Goal: Task Accomplishment & Management: Use online tool/utility

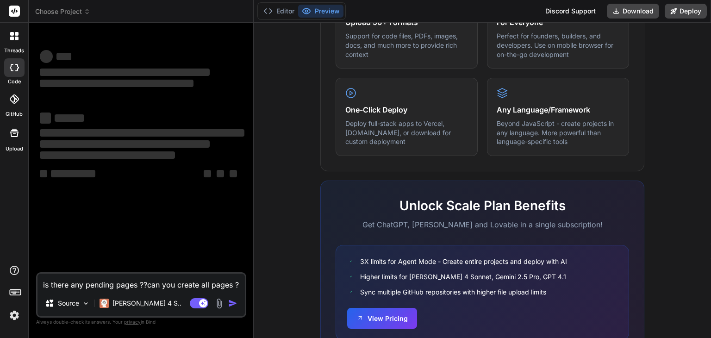
scroll to position [572, 0]
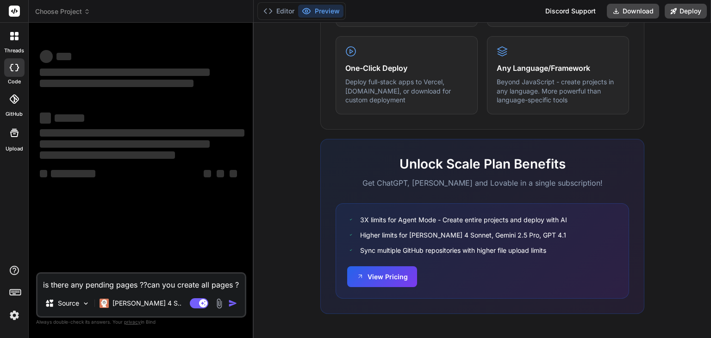
click at [17, 317] on img at bounding box center [14, 315] width 16 height 16
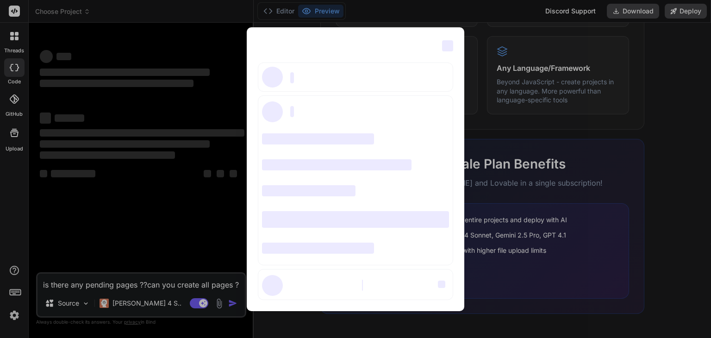
click at [15, 39] on div "‌ ‌ ‌ ‌ ‌ ‌ ‌ ‌ ‌ ‌ ‌ ‌ ‌ ‌ ‌" at bounding box center [355, 169] width 711 height 338
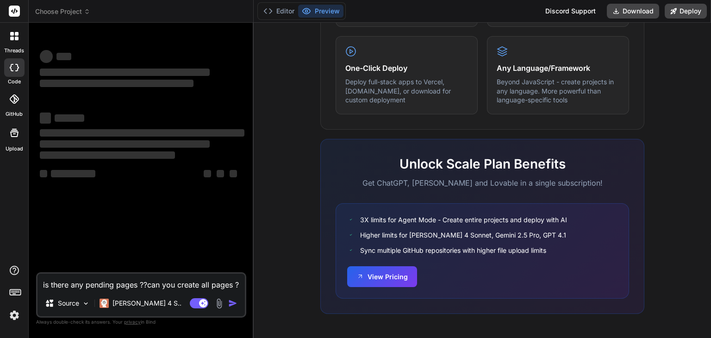
click at [15, 41] on div at bounding box center [14, 35] width 19 height 19
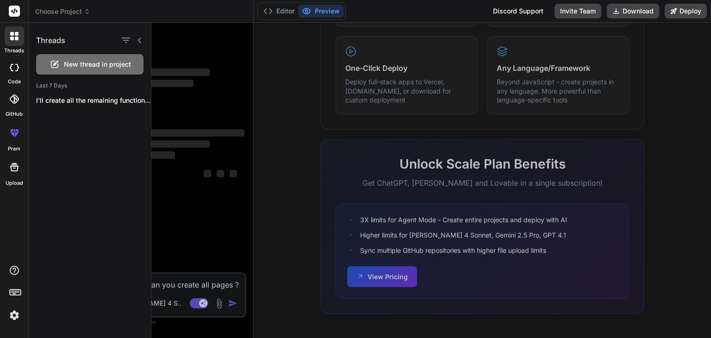
click at [13, 71] on div at bounding box center [14, 67] width 20 height 19
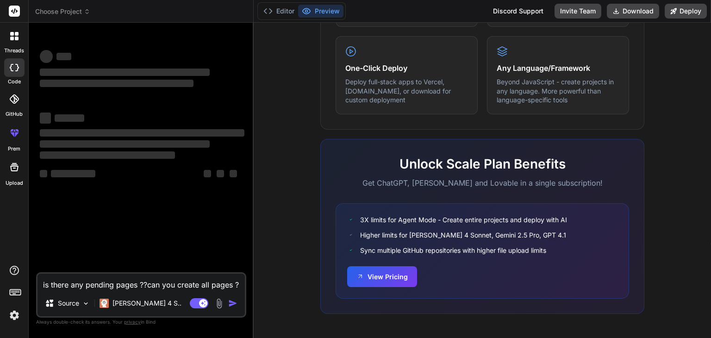
click at [13, 71] on div at bounding box center [14, 67] width 20 height 19
type textarea "x"
click at [15, 43] on div at bounding box center [14, 35] width 19 height 19
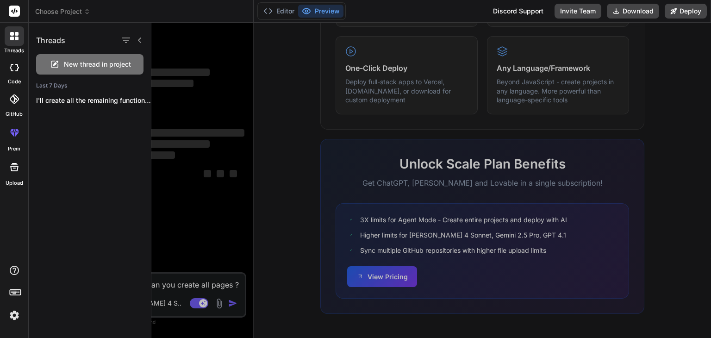
click at [332, 312] on div at bounding box center [431, 180] width 560 height 315
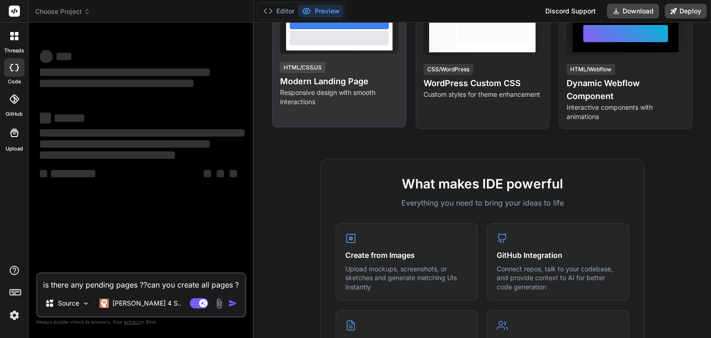
scroll to position [228, 0]
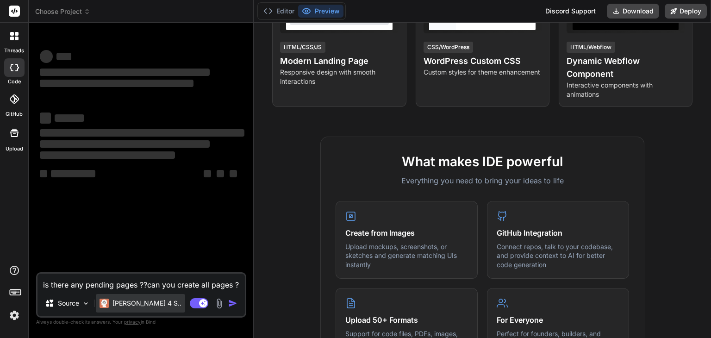
click at [146, 304] on p "[PERSON_NAME] 4 S.." at bounding box center [147, 303] width 69 height 9
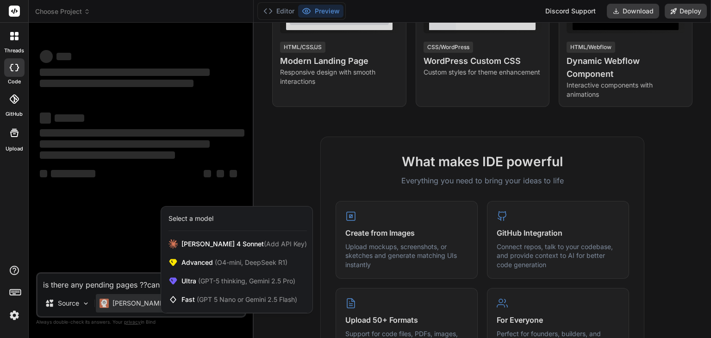
click at [84, 305] on div at bounding box center [355, 169] width 711 height 338
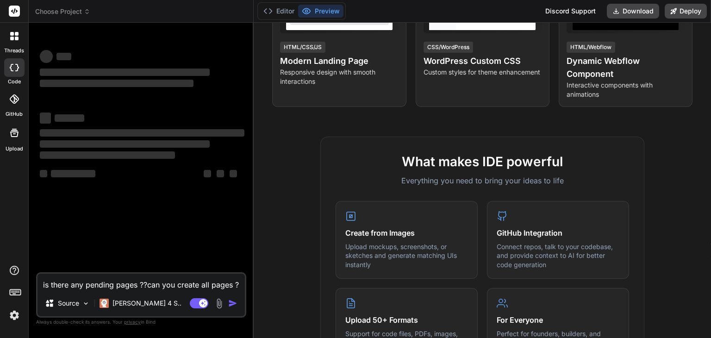
click at [84, 305] on img at bounding box center [86, 304] width 8 height 8
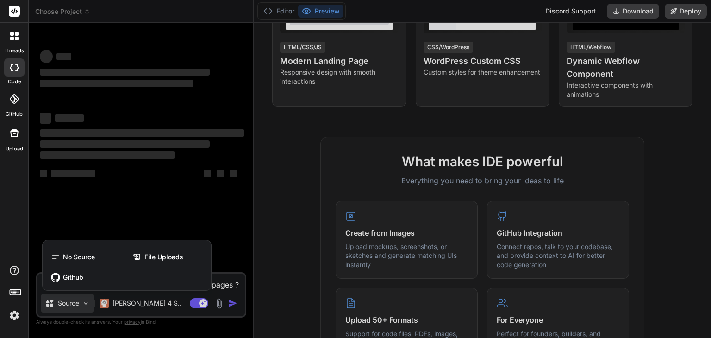
click at [115, 207] on div at bounding box center [355, 169] width 711 height 338
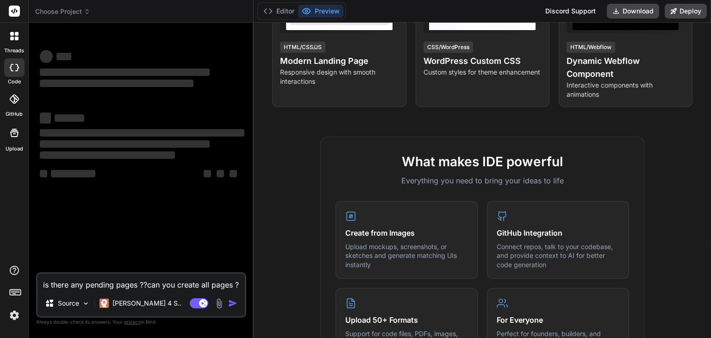
click at [12, 44] on div at bounding box center [14, 35] width 19 height 19
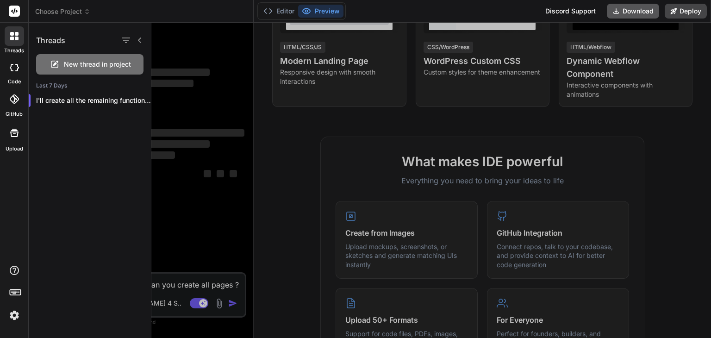
click at [630, 9] on button "Download" at bounding box center [633, 11] width 52 height 15
click at [14, 317] on img at bounding box center [14, 315] width 16 height 16
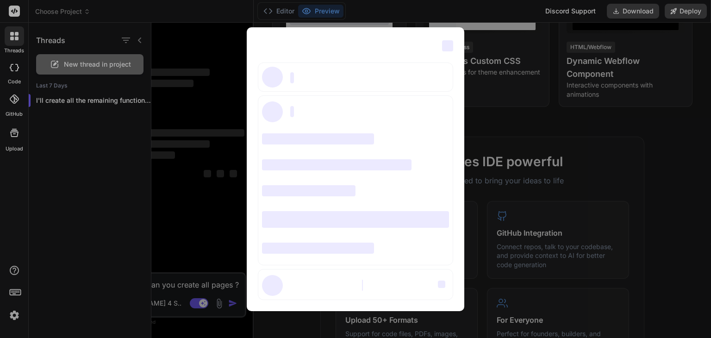
click at [13, 12] on div "‌ ‌ ‌ ‌ ‌ ‌ ‌ ‌ ‌ ‌ ‌ ‌ ‌ ‌ ‌" at bounding box center [355, 169] width 711 height 338
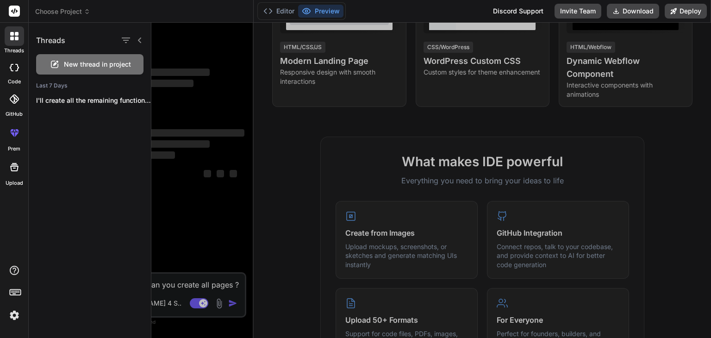
click at [13, 12] on rect at bounding box center [14, 11] width 11 height 11
click at [8, 70] on div at bounding box center [14, 67] width 20 height 19
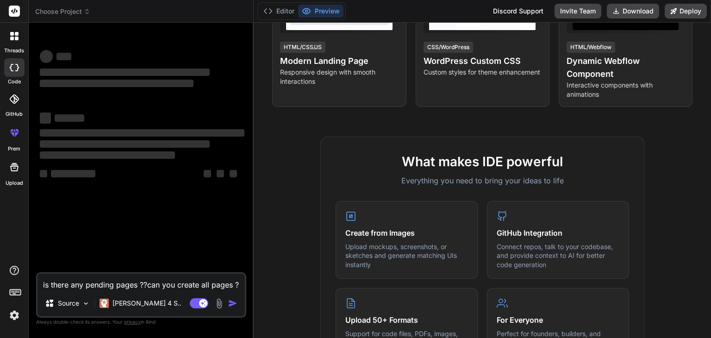
click at [14, 107] on div at bounding box center [14, 99] width 20 height 20
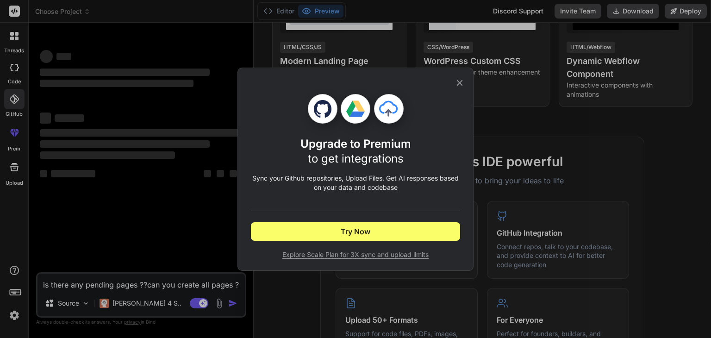
click at [13, 141] on div "Upgrade to Premium to get integrations Sync your Github repositories, Upload Fi…" at bounding box center [355, 169] width 711 height 338
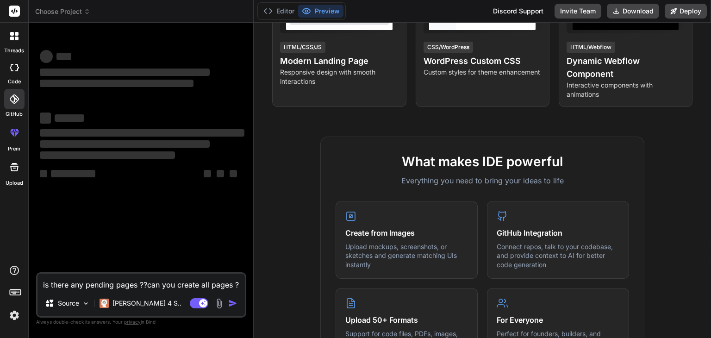
click at [13, 174] on div at bounding box center [14, 167] width 22 height 22
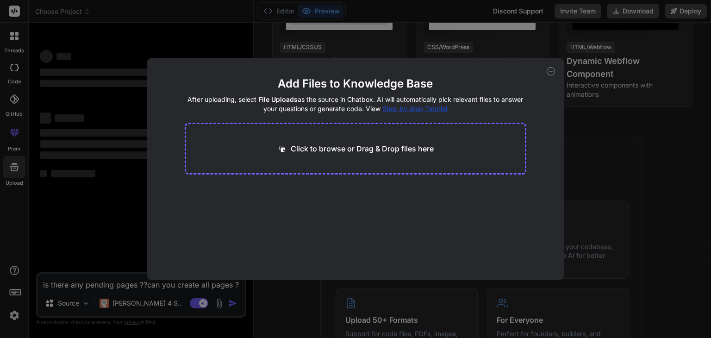
click at [13, 135] on div "Add Files to Knowledge Base After uploading, select File Uploads as the source …" at bounding box center [355, 169] width 711 height 338
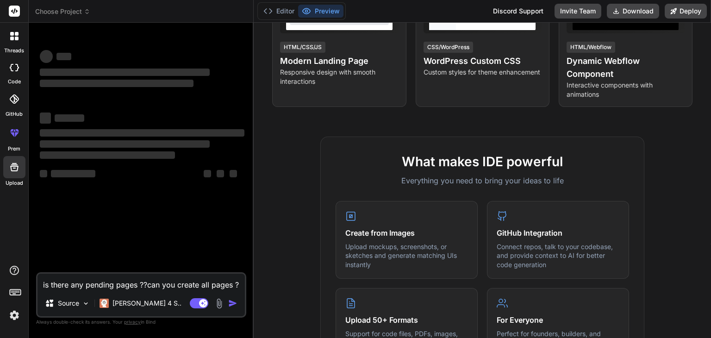
click at [13, 135] on icon at bounding box center [12, 134] width 4 height 5
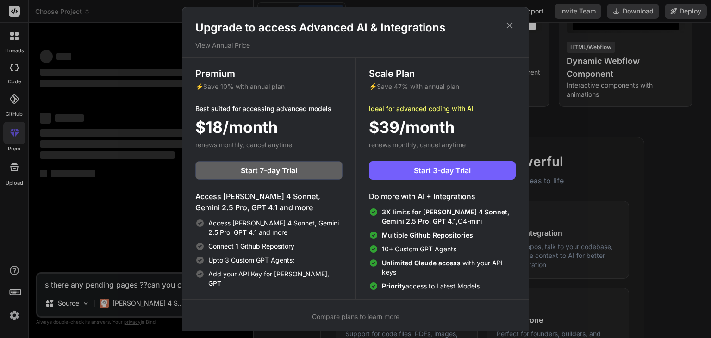
scroll to position [4, 0]
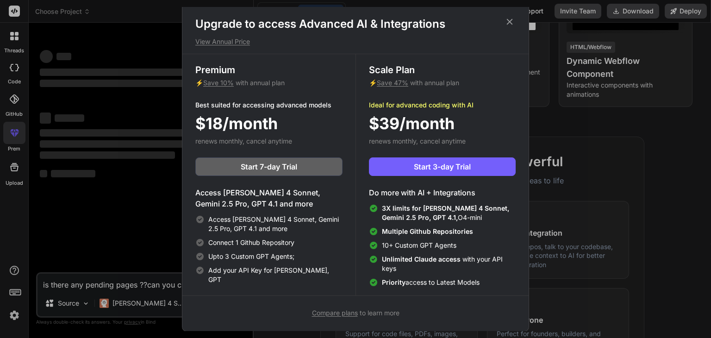
type textarea "x"
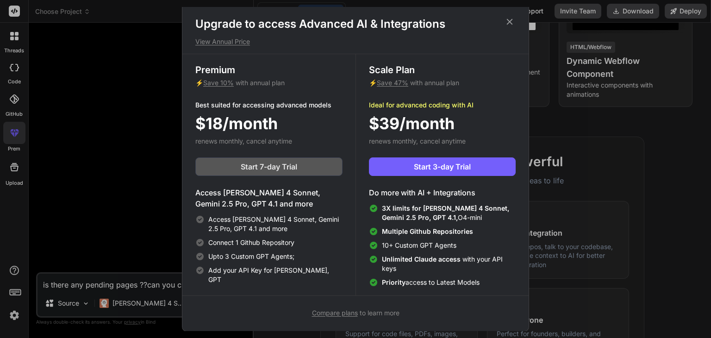
click at [263, 171] on span "Start 7-day Trial" at bounding box center [269, 166] width 56 height 11
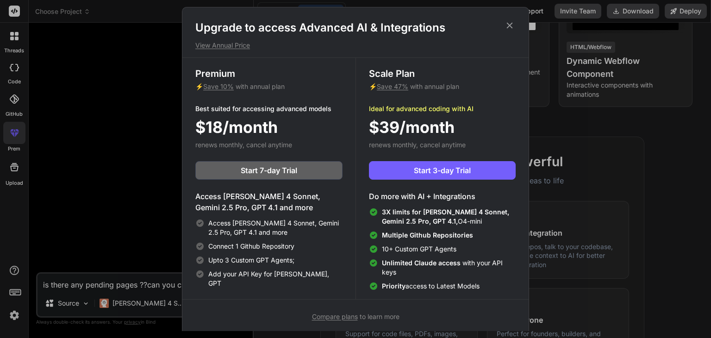
click at [510, 26] on icon at bounding box center [510, 25] width 10 height 10
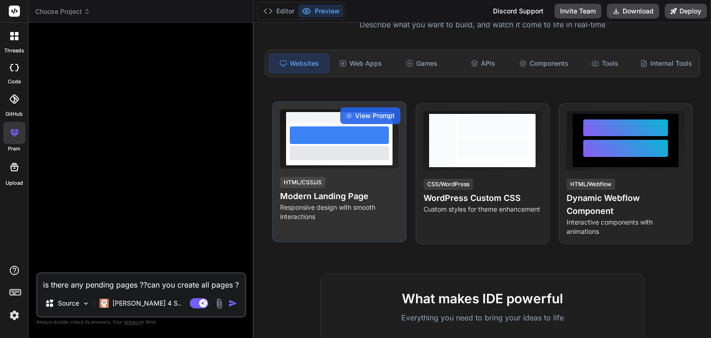
scroll to position [88, 0]
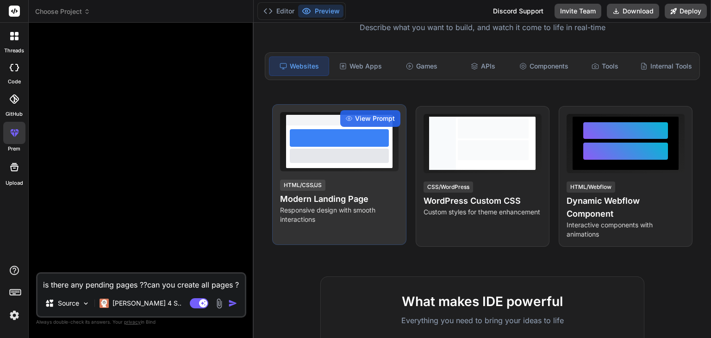
click at [341, 235] on div "View Prompt HTML/CSS/JS Modern Landing Page Responsive design with smooth inter…" at bounding box center [339, 174] width 134 height 141
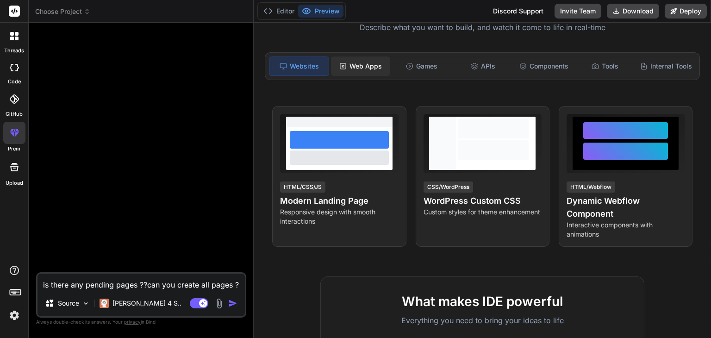
click at [361, 67] on div "Web Apps" at bounding box center [360, 65] width 59 height 19
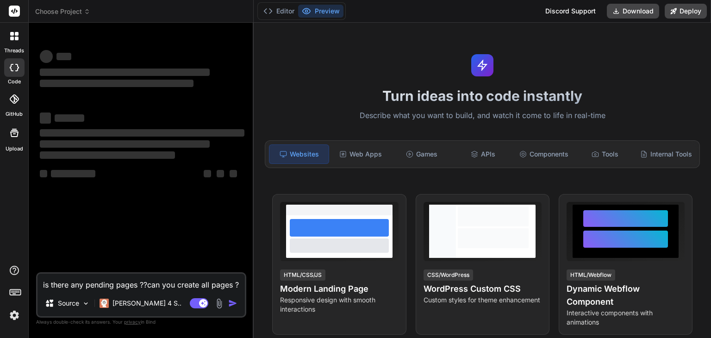
click at [11, 42] on div at bounding box center [14, 35] width 19 height 19
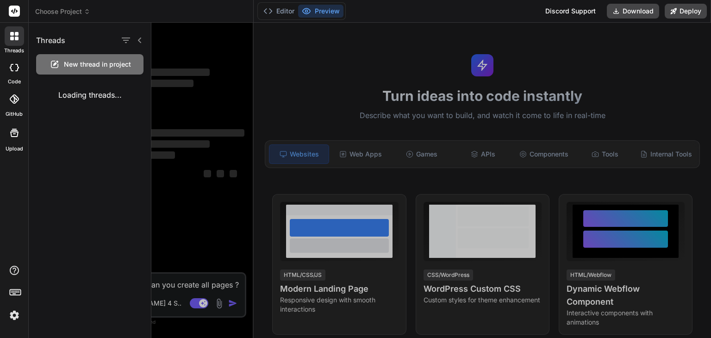
click at [92, 61] on span "New thread in project" at bounding box center [97, 64] width 67 height 9
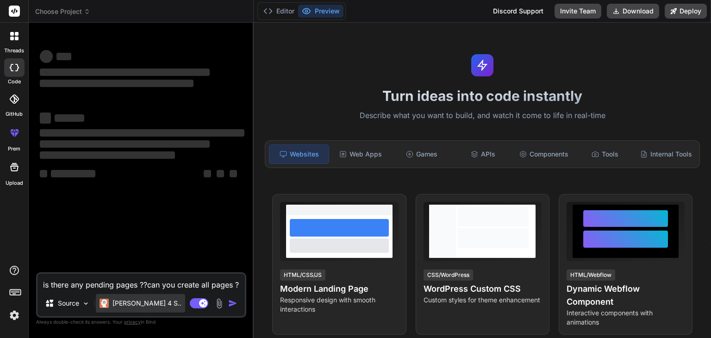
click at [141, 306] on p "[PERSON_NAME] 4 S.." at bounding box center [147, 303] width 69 height 9
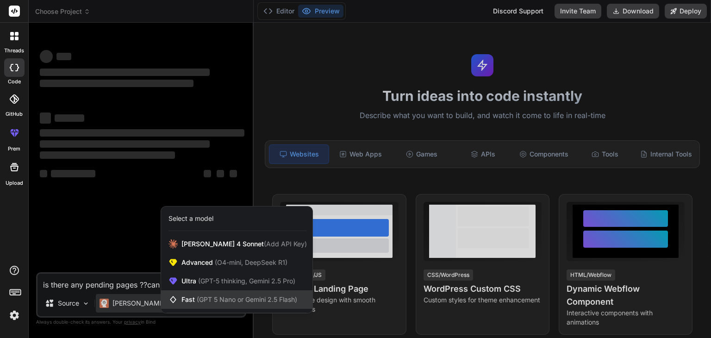
click at [234, 296] on span "(GPT 5 Nano or Gemini 2.5 Flash)" at bounding box center [247, 299] width 100 height 8
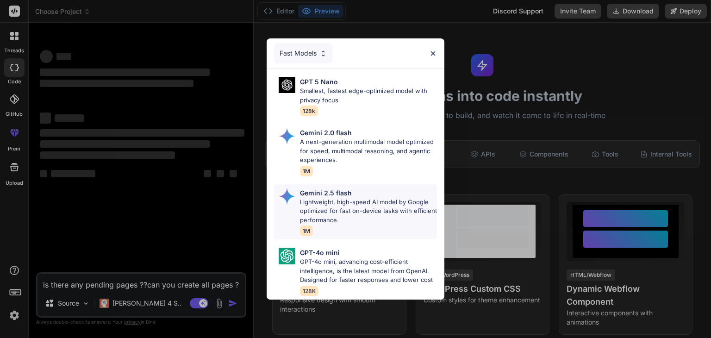
click at [355, 215] on p "Lightweight, high-speed AI model by Google optimized for fast on-device tasks w…" at bounding box center [368, 211] width 137 height 27
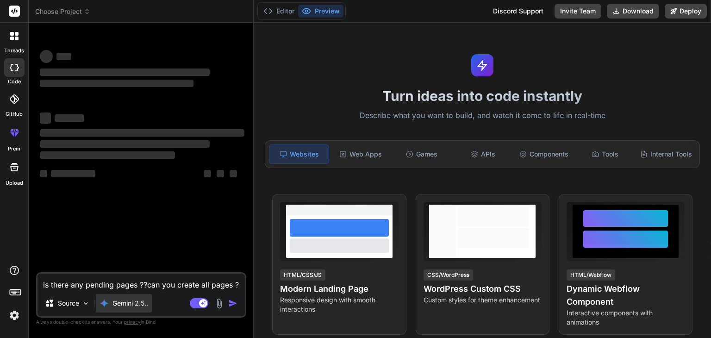
click at [145, 303] on p "Gemini 2.5.." at bounding box center [131, 303] width 36 height 9
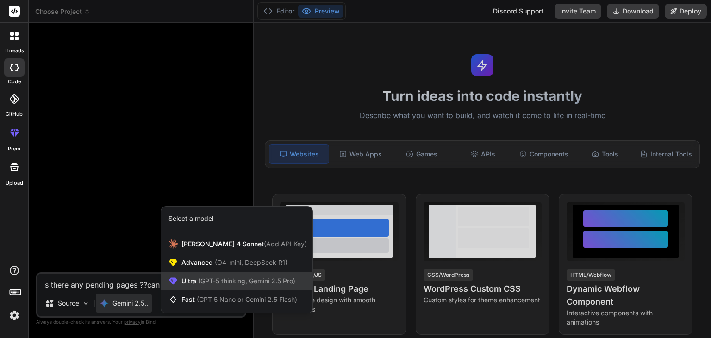
click at [217, 278] on span "(GPT-5 thinking, Gemini 2.5 Pro)" at bounding box center [245, 281] width 99 height 8
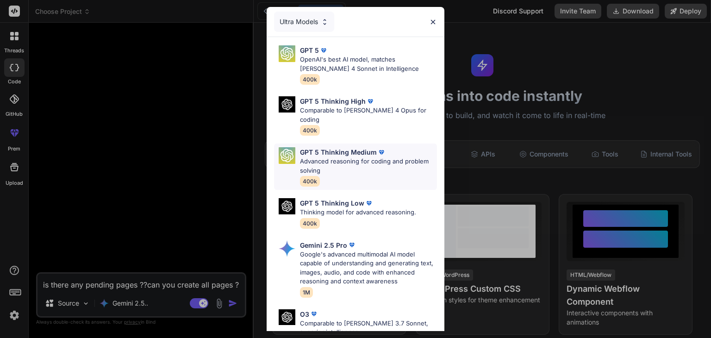
scroll to position [102, 0]
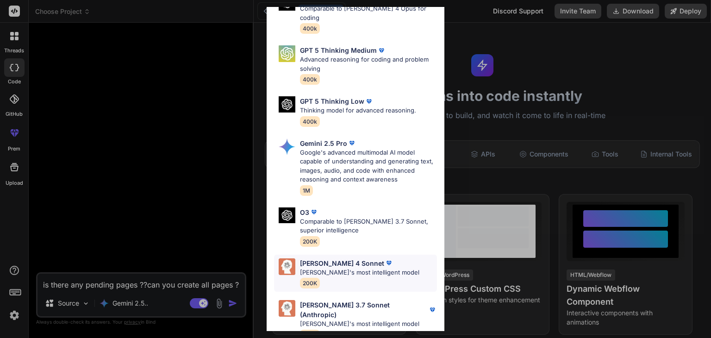
click at [387, 268] on p "[PERSON_NAME]'s most intelligent model" at bounding box center [359, 272] width 119 height 9
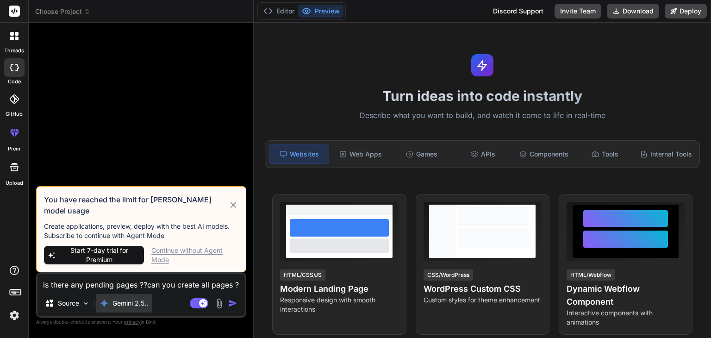
click at [139, 309] on div "Gemini 2.5.." at bounding box center [124, 303] width 56 height 19
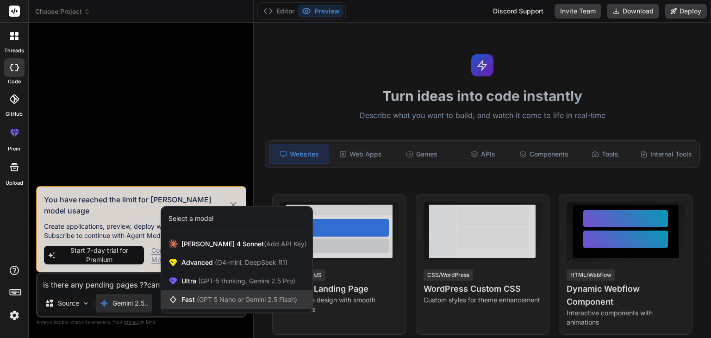
click at [208, 300] on span "(GPT 5 Nano or Gemini 2.5 Flash)" at bounding box center [247, 299] width 100 height 8
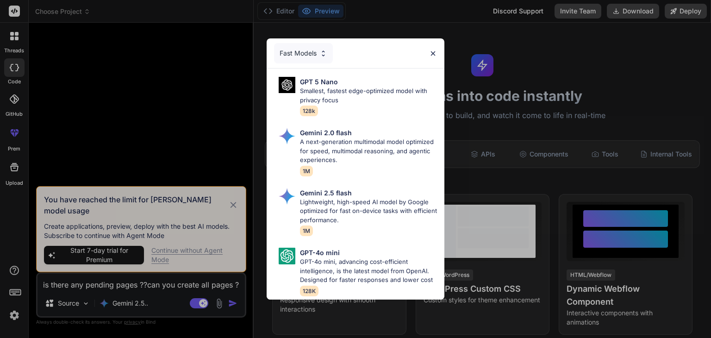
click at [138, 300] on div "Fast Models GPT 5 Nano Smallest, fastest edge-optimized model with privacy focu…" at bounding box center [355, 169] width 711 height 338
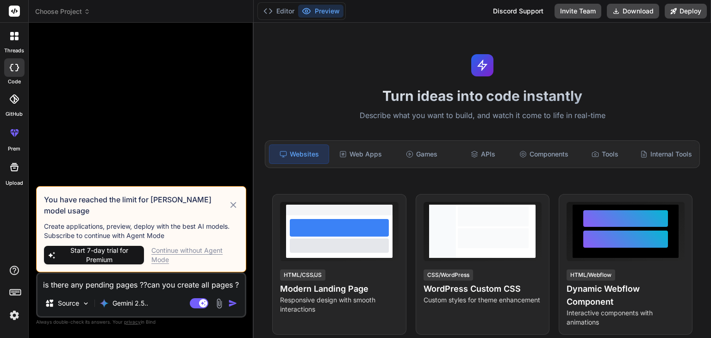
click at [138, 300] on p "Gemini 2.5.." at bounding box center [131, 303] width 36 height 9
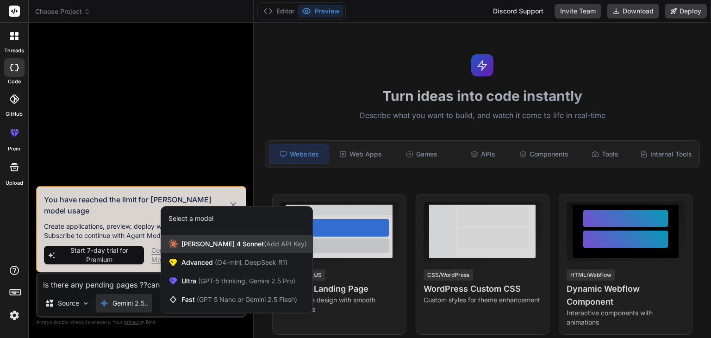
click at [215, 243] on span "[PERSON_NAME] 4 Sonnet (Add API Key)" at bounding box center [243, 243] width 125 height 9
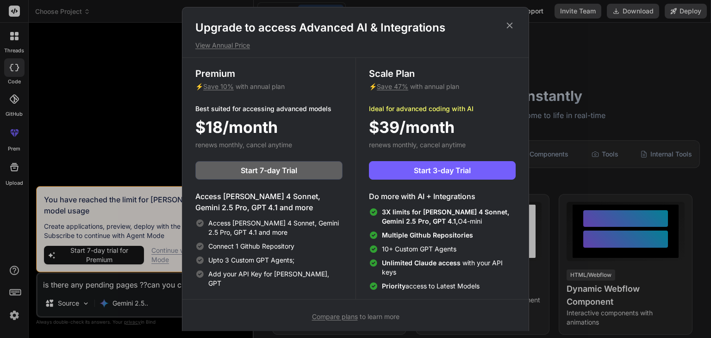
click at [512, 26] on icon at bounding box center [510, 25] width 10 height 10
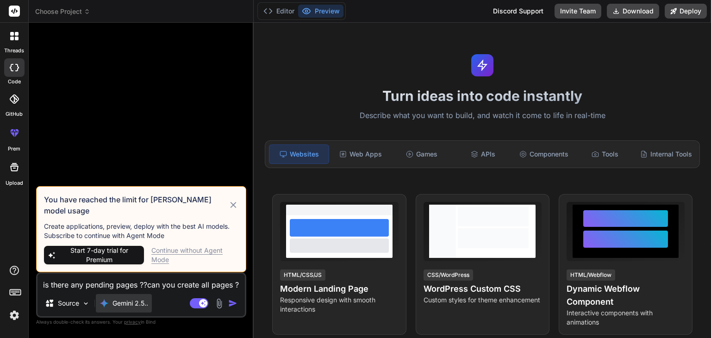
click at [128, 311] on div "Gemini 2.5.." at bounding box center [124, 303] width 56 height 19
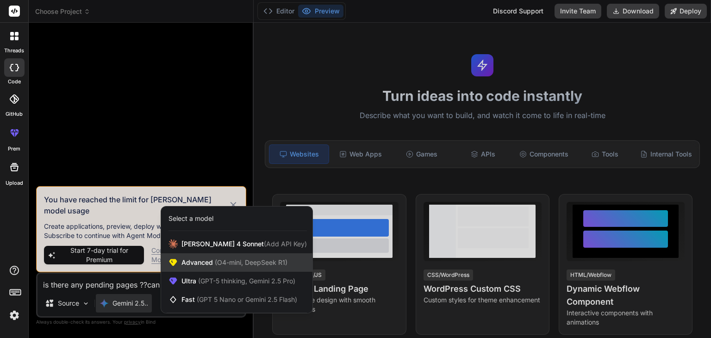
click at [231, 262] on span "(O4-mini, DeepSeek R1)" at bounding box center [250, 262] width 75 height 8
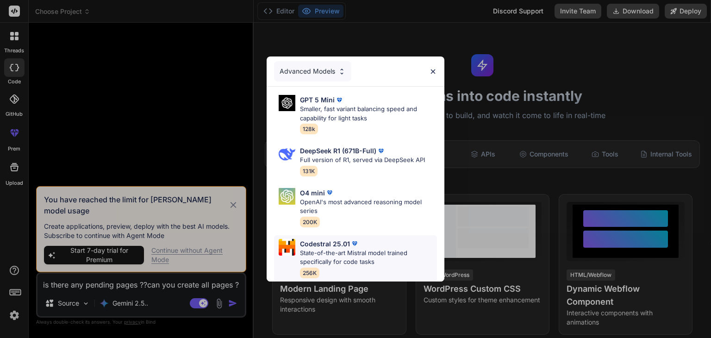
click at [357, 254] on p "State-of-the-art Mistral model trained specifically for code tasks" at bounding box center [368, 258] width 137 height 18
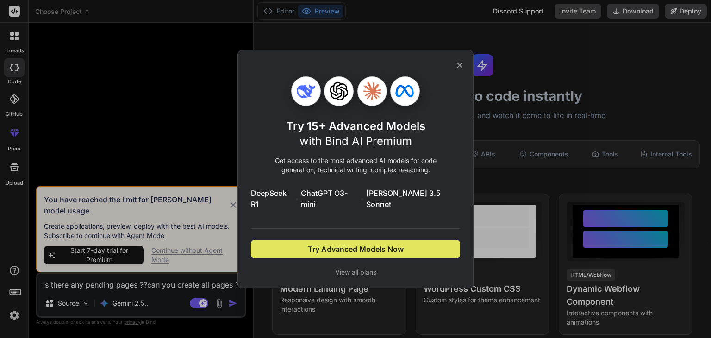
click at [369, 244] on span "Try Advanced Models Now" at bounding box center [356, 249] width 96 height 11
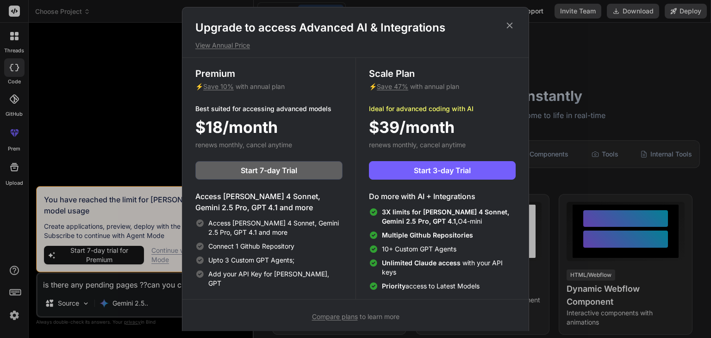
click at [510, 24] on icon at bounding box center [510, 25] width 10 height 10
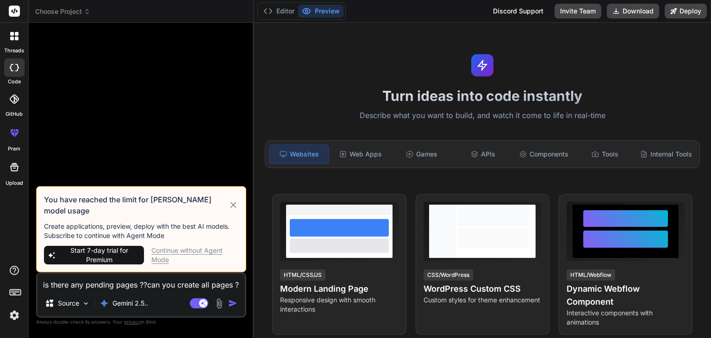
click at [133, 314] on div "Gemini 2.5.." at bounding box center [124, 305] width 56 height 22
click at [132, 307] on p "Gemini 2.5.." at bounding box center [131, 303] width 36 height 9
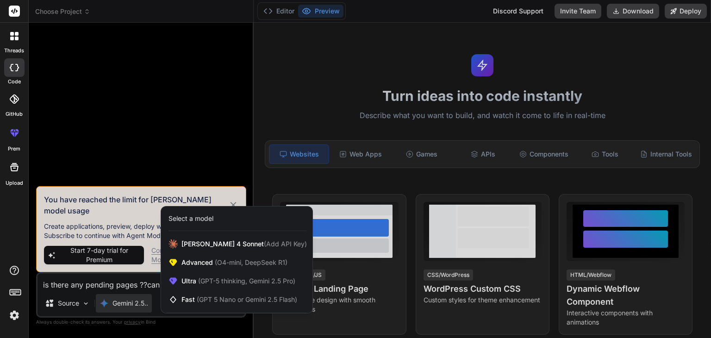
click at [9, 40] on div at bounding box center [14, 35] width 19 height 19
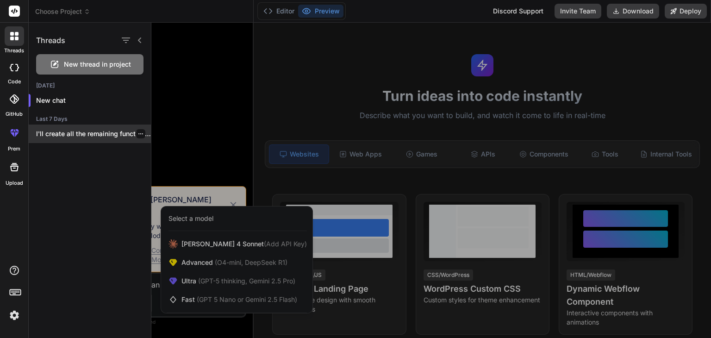
click at [77, 138] on p "I'll create all the remaining functional pages..." at bounding box center [93, 133] width 115 height 9
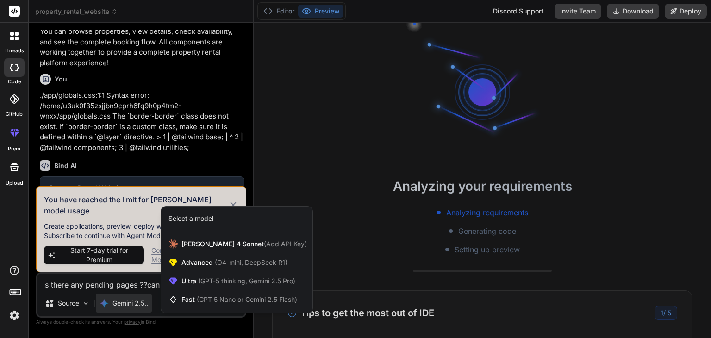
scroll to position [997, 0]
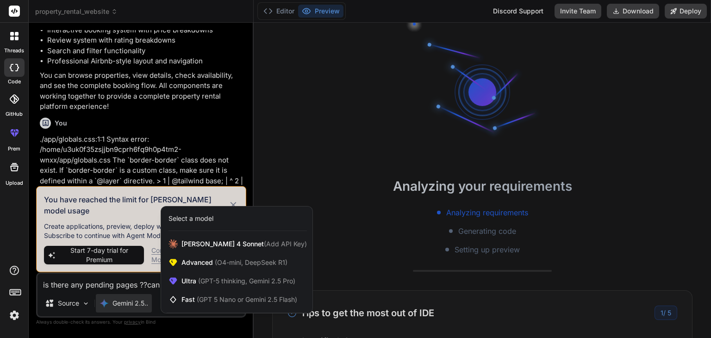
click at [81, 309] on div at bounding box center [355, 169] width 711 height 338
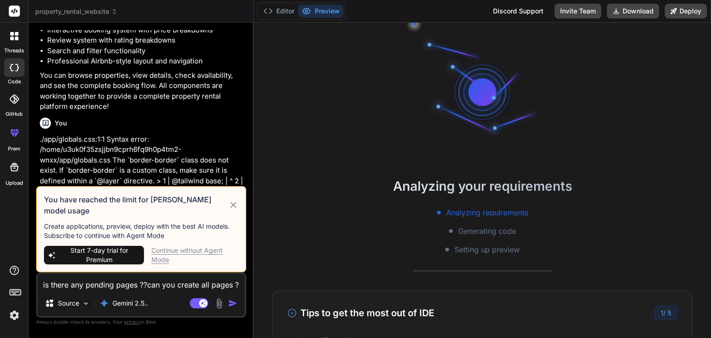
click at [234, 208] on icon at bounding box center [233, 205] width 6 height 6
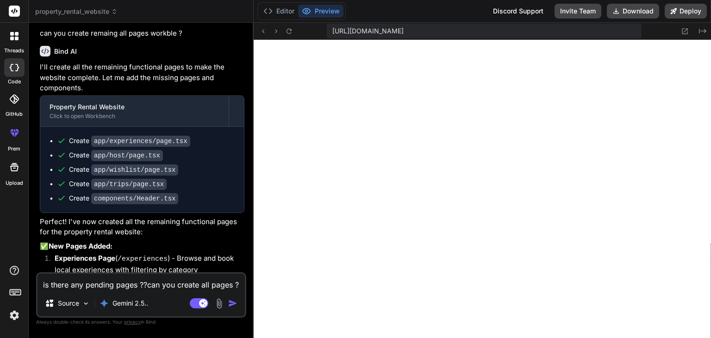
scroll to position [1332, 0]
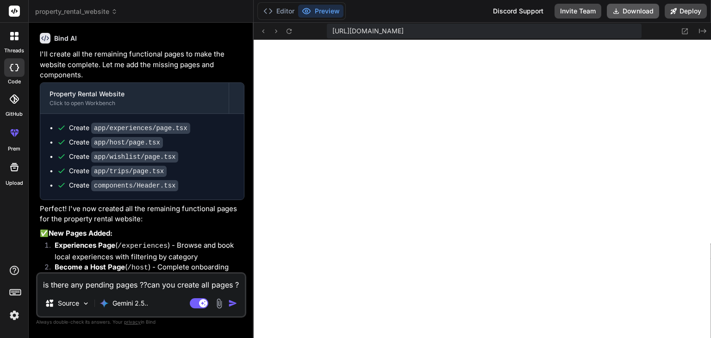
click at [630, 13] on button "Download" at bounding box center [633, 11] width 52 height 15
click at [686, 30] on icon at bounding box center [685, 31] width 6 height 6
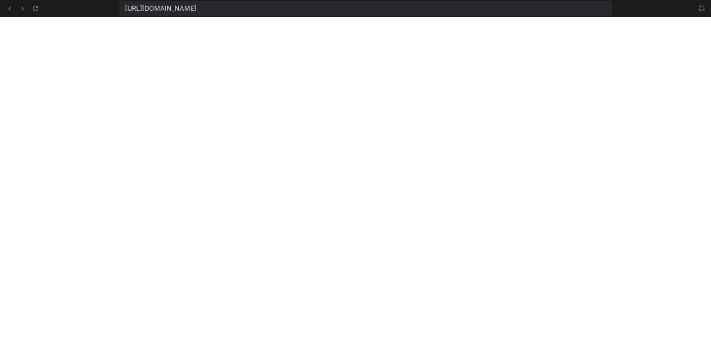
scroll to position [435, 0]
click at [34, 8] on icon at bounding box center [35, 9] width 8 height 8
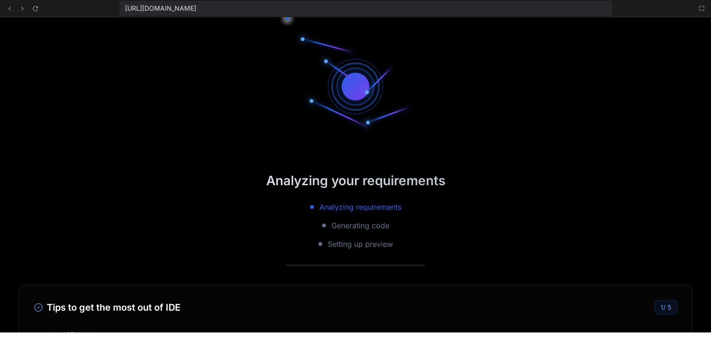
scroll to position [444, 0]
click at [700, 8] on icon at bounding box center [701, 8] width 7 height 7
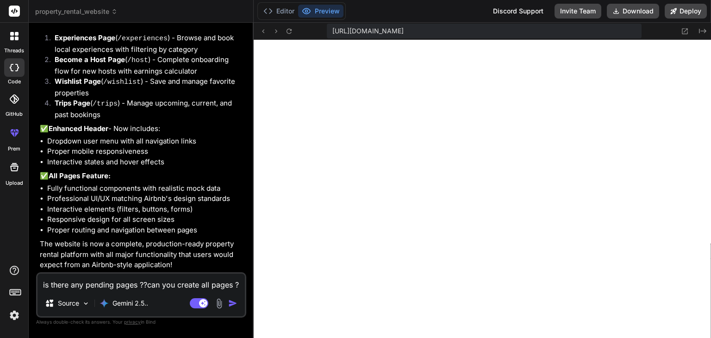
scroll to position [480, 0]
click at [281, 12] on button "Editor" at bounding box center [279, 11] width 38 height 13
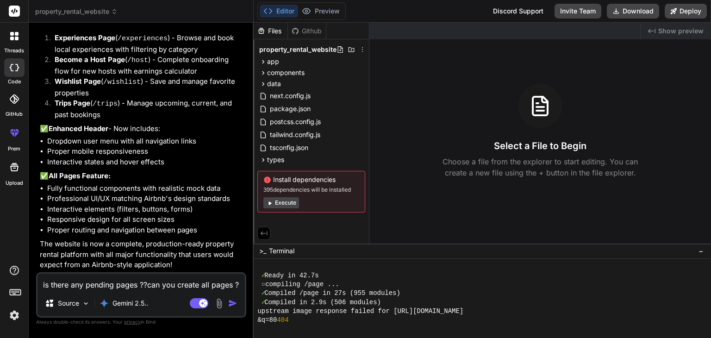
click at [274, 202] on button "Execute" at bounding box center [281, 202] width 36 height 11
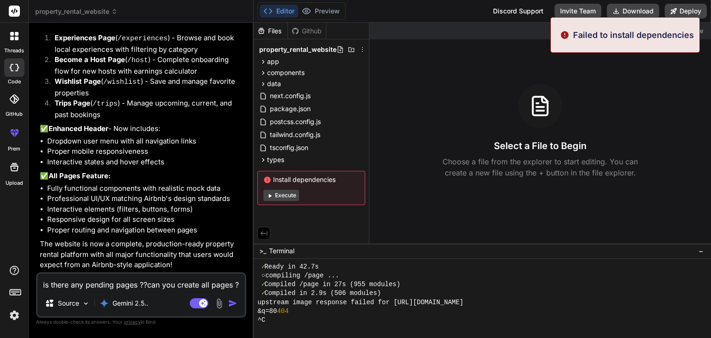
scroll to position [1573, 0]
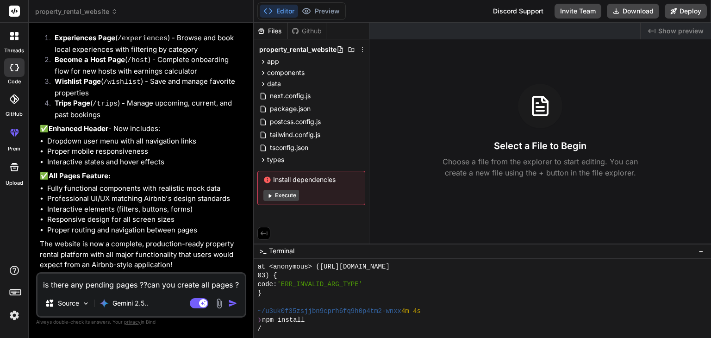
click at [13, 44] on div at bounding box center [14, 35] width 19 height 19
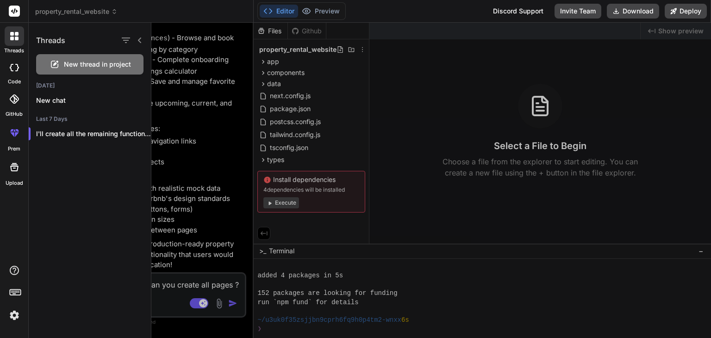
scroll to position [1635, 0]
click at [104, 62] on span "New thread in project" at bounding box center [97, 64] width 67 height 9
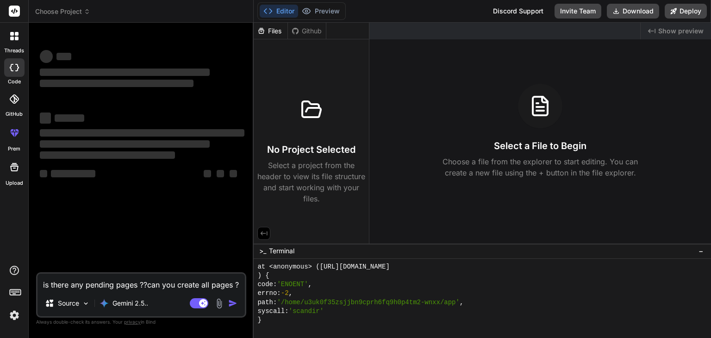
scroll to position [2248, 0]
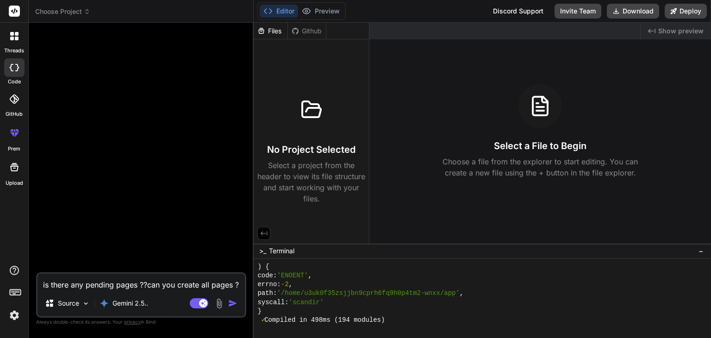
type textarea "x"
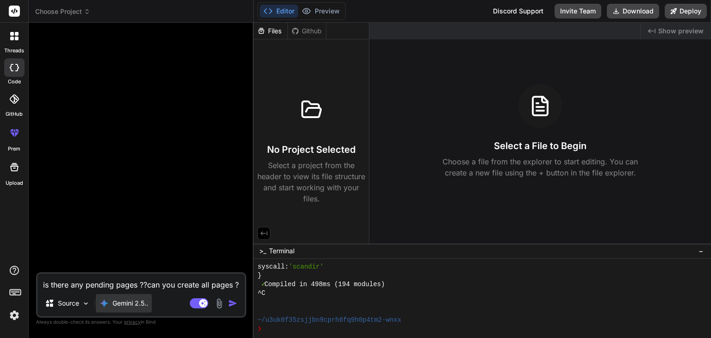
scroll to position [2889, 0]
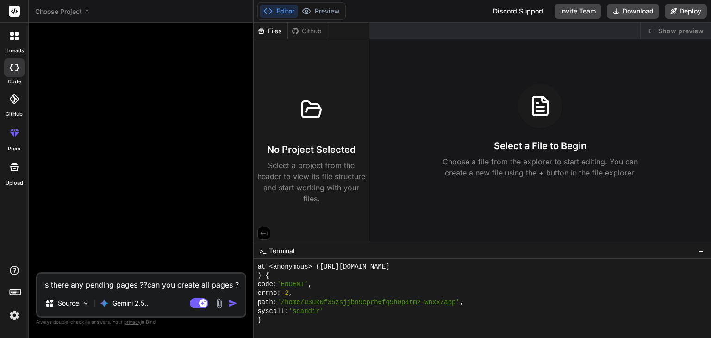
click at [124, 285] on textarea "is there any pending pages ??can you create all pages ?" at bounding box center [141, 282] width 207 height 17
click at [68, 281] on textarea "is there any pending pages ??can you create all pages ?" at bounding box center [141, 282] width 207 height 17
type textarea "x"
type textarea "l"
type textarea "x"
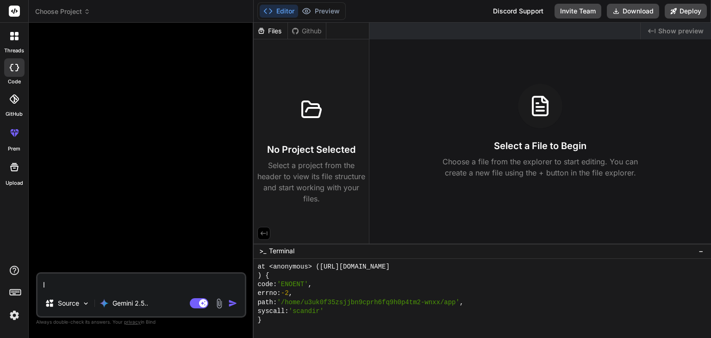
type textarea "le"
type textarea "x"
type textarea "let"
type textarea "x"
type textarea "lets"
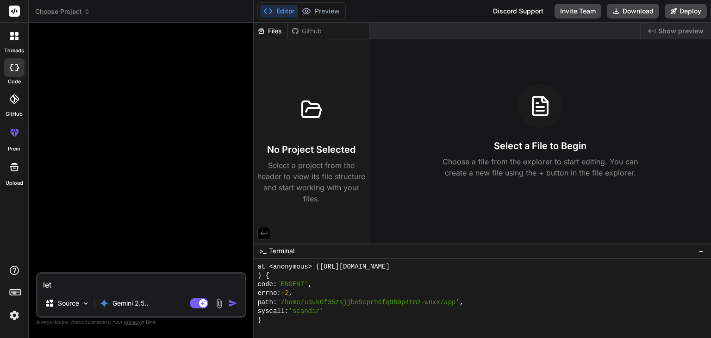
type textarea "x"
type textarea "lets"
type textarea "x"
type textarea "lets b"
type textarea "x"
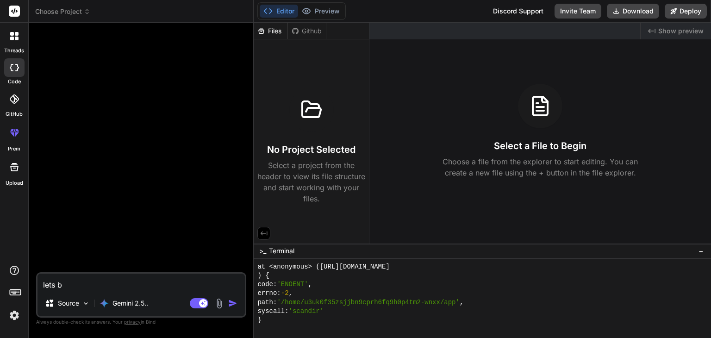
type textarea "lets bu"
type textarea "x"
type textarea "lets bul"
type textarea "x"
type textarea "lets buld"
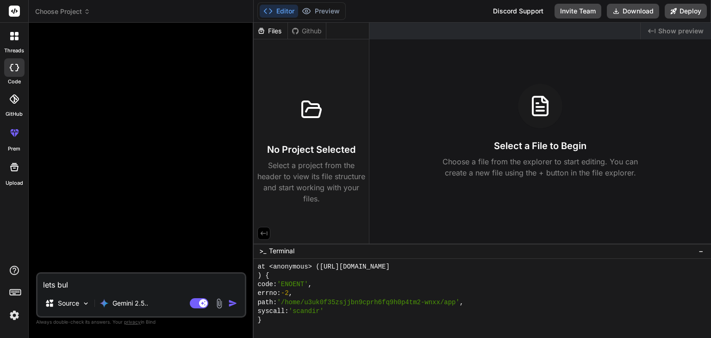
type textarea "x"
type textarea "lets buld"
type textarea "x"
type textarea "lets buld p"
type textarea "x"
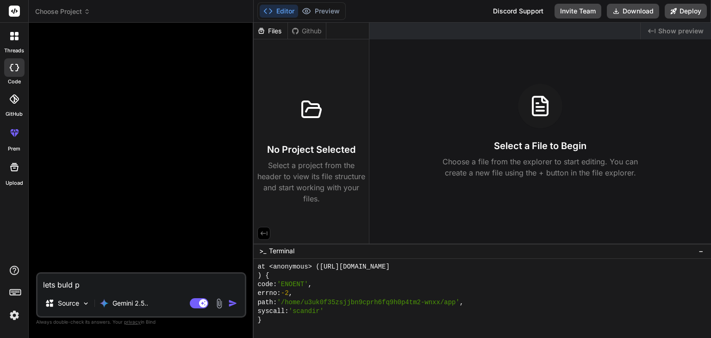
type textarea "lets buld po"
type textarea "x"
type textarea "lets buld por"
type textarea "x"
type textarea "lets buld port"
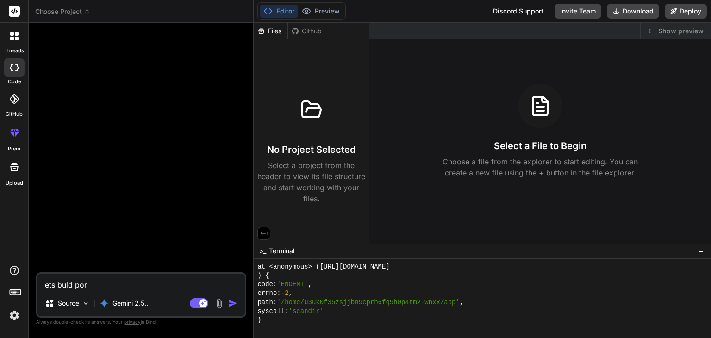
type textarea "x"
type textarea "lets buld portf"
type textarea "x"
type textarea "lets buld portfo"
type textarea "x"
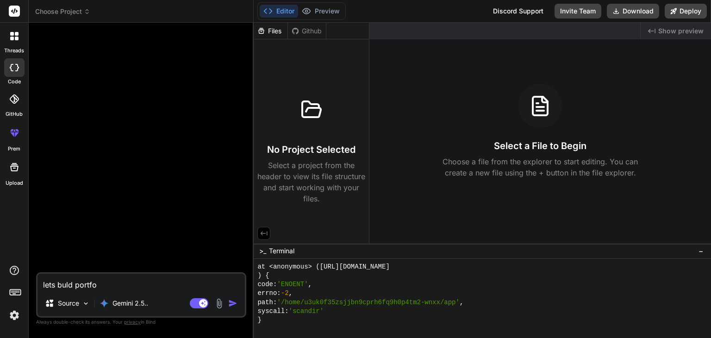
type textarea "lets buld portfol"
type textarea "x"
type textarea "lets buld portfoli"
type textarea "x"
type textarea "lets buld portfolio"
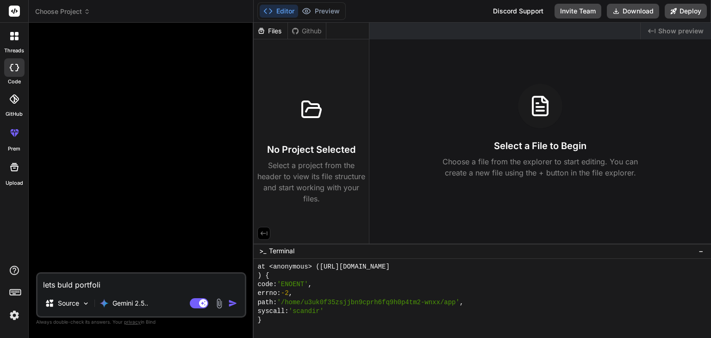
type textarea "x"
type textarea "lets buld portfolio"
type textarea "x"
type textarea "lets buld portfolio f"
type textarea "x"
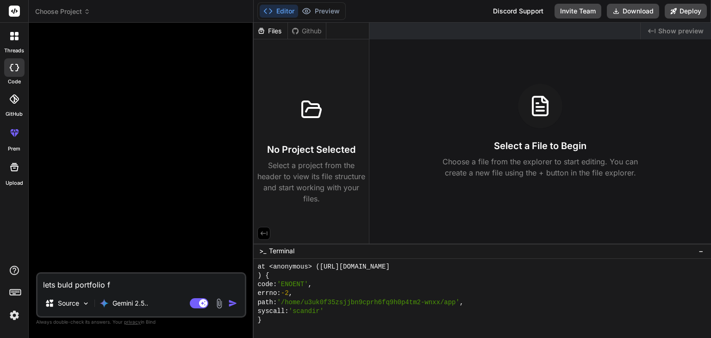
type textarea "lets buld portfolio fu"
type textarea "x"
type textarea "lets buld portfolio fut"
type textarea "x"
type textarea "lets buld portfolio futu"
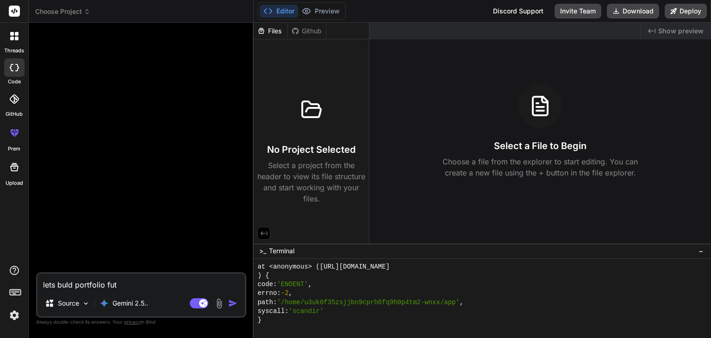
type textarea "x"
type textarea "lets buld portfolio futut"
type textarea "x"
type textarea "lets buld portfolio futu"
type textarea "x"
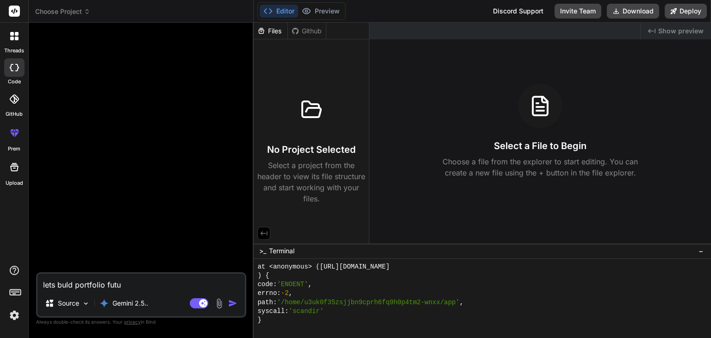
type textarea "lets buld portfolio futur"
type textarea "x"
type textarea "lets buld portfolio futurs"
type textarea "x"
type textarea "lets buld portfolio futursi"
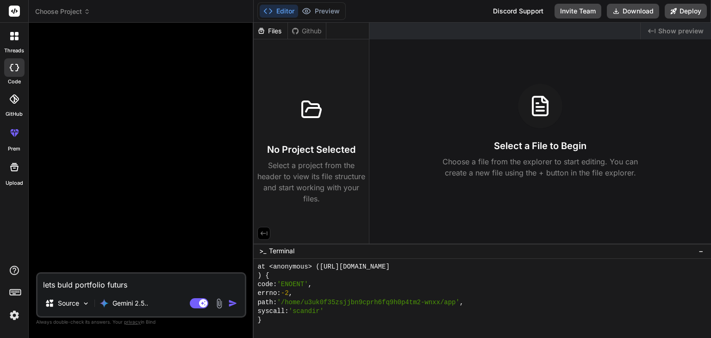
type textarea "x"
type textarea "lets buld portfolio futursit"
type textarea "x"
type textarea "lets buld portfolio futursit"
type textarea "x"
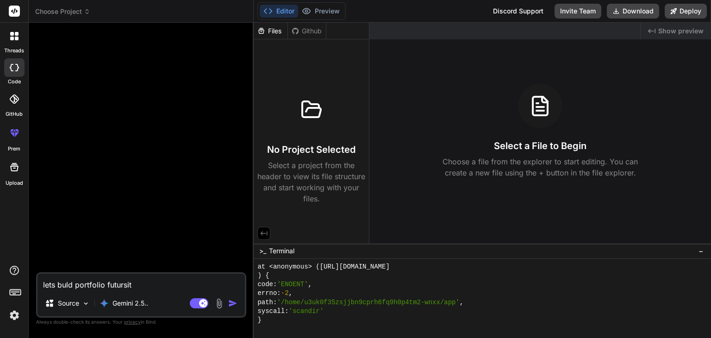
type textarea "lets buld portfolio futursit w"
type textarea "x"
type textarea "lets buld portfolio futursit wi"
type textarea "x"
type textarea "lets buld portfolio futursit wit"
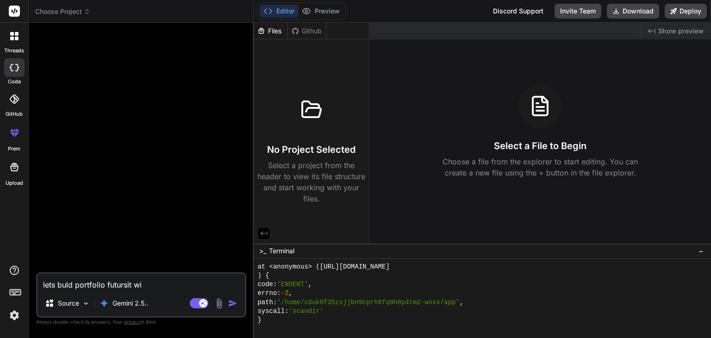
type textarea "x"
type textarea "lets buld portfolio futursit with"
type textarea "x"
type textarea "lets buld portfolio futursit with"
type textarea "x"
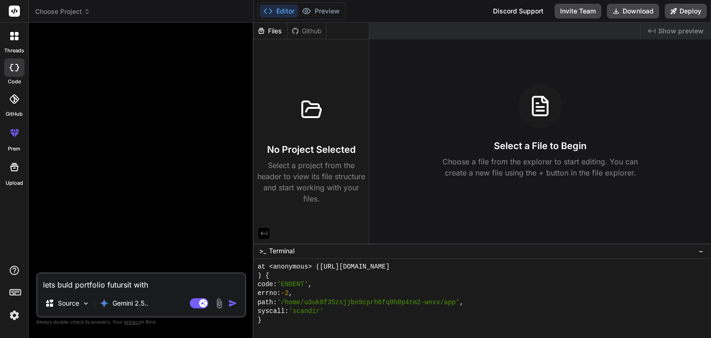
type textarea "lets buld portfolio futursit with c"
type textarea "x"
type textarea "lets buld portfolio futursit with co"
type textarea "x"
type textarea "lets buld portfolio futursit with com"
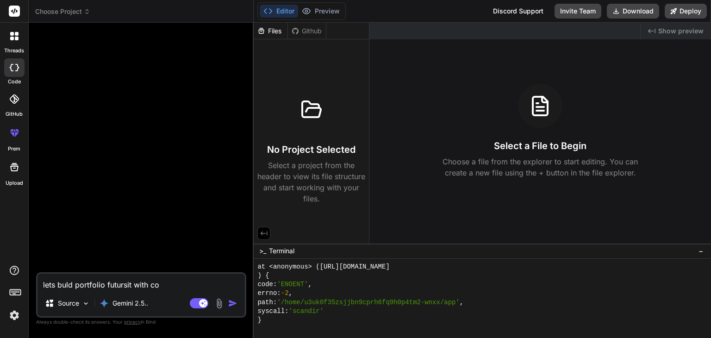
type textarea "x"
type textarea "lets buld portfolio futursit with co"
type textarea "x"
type textarea "lets buld portfolio futursit with coo"
type textarea "x"
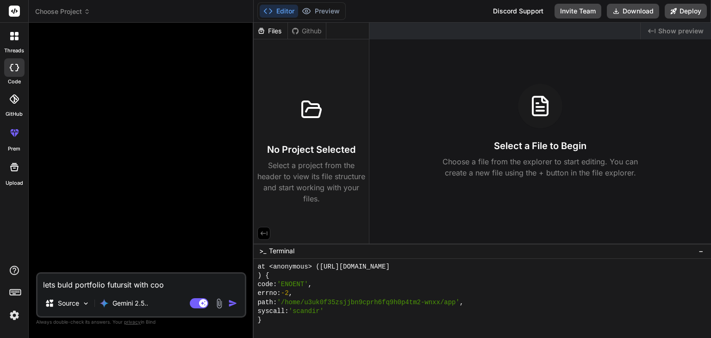
type textarea "lets buld portfolio futursit with coom"
type textarea "x"
type textarea "lets buld portfolio futursit with coomp"
type textarea "x"
type textarea "lets buld portfolio futursit with coompl"
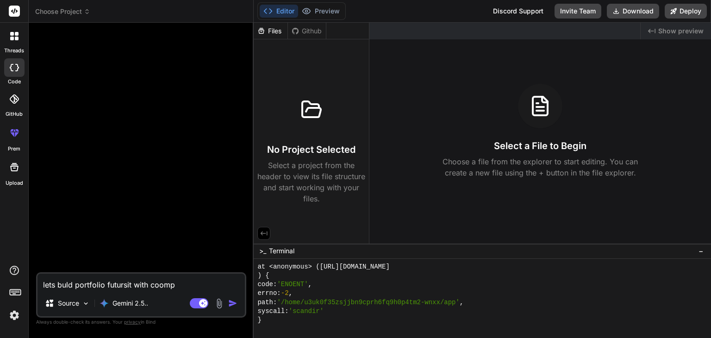
type textarea "x"
type textarea "lets buld portfolio futursit with coomple"
type textarea "x"
type textarea "lets buld portfolio futursit with coomplet"
type textarea "x"
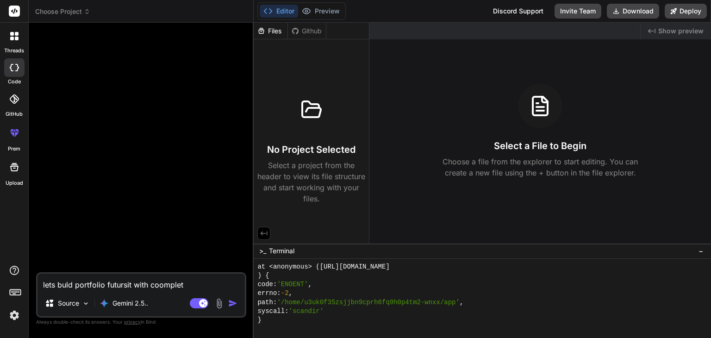
type textarea "lets buld portfolio futursit with coomplete"
type textarea "x"
type textarea "lets buld portfolio futursit with coomplete"
type textarea "x"
type textarea "lets buld portfolio futursit with coomplete n"
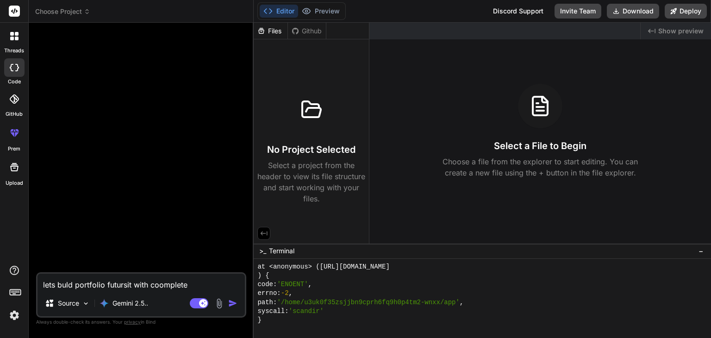
type textarea "x"
type textarea "lets buld portfolio futursit with coomplete nv"
type textarea "x"
type textarea "lets buld portfolio futursit with coomplete nva"
type textarea "x"
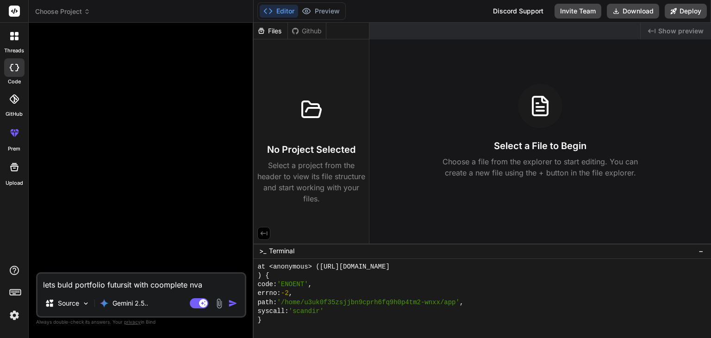
type textarea "lets buld portfolio futursit with coomplete nvai"
type textarea "x"
type textarea "lets buld portfolio futursit with coomplete nvaig"
type textarea "x"
type textarea "lets buld portfolio futursit with coomplete nvaiga"
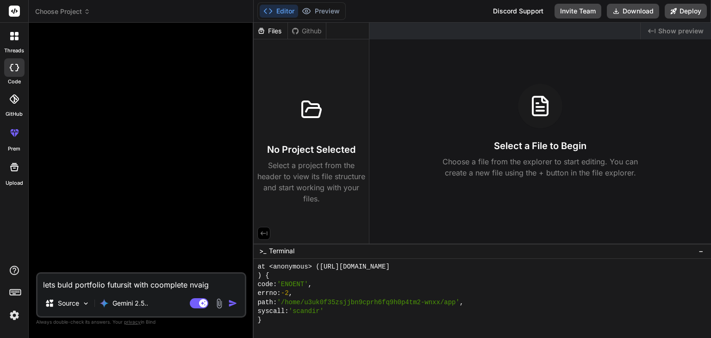
type textarea "x"
type textarea "lets buld portfolio futursit with coomplete nvaigat"
type textarea "x"
type textarea "lets buld portfolio futursit with coomplete nvaigati"
type textarea "x"
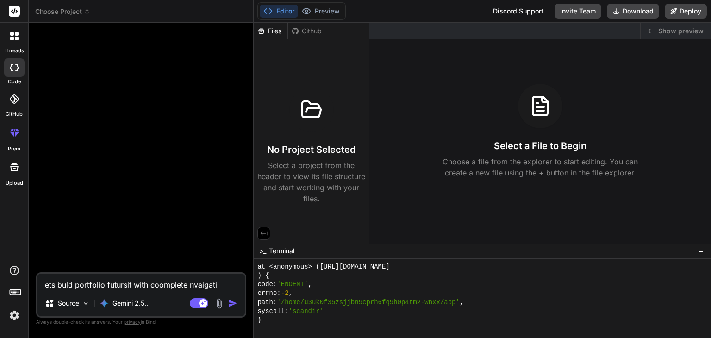
type textarea "lets buld portfolio futursit with coomplete nvaigatio"
type textarea "x"
type textarea "lets buld portfolio futursit with coomplete nvaigation"
type textarea "x"
type textarea "lets buld portfolio futursit with coomplete nvaigation"
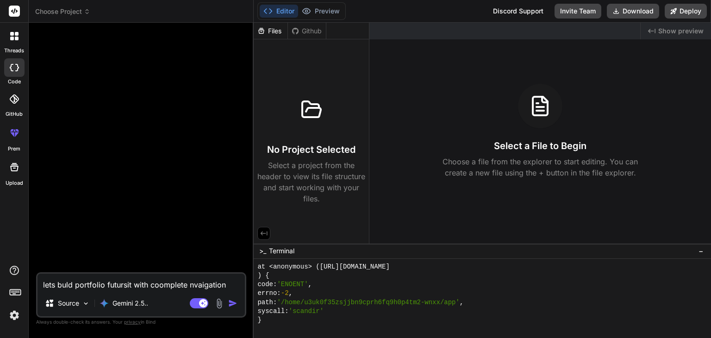
type textarea "x"
type textarea "lets buld portfolio futursit with coomplete nvaigation a"
type textarea "x"
type textarea "lets buld portfolio futursit with coomplete nvaigation as"
type textarea "x"
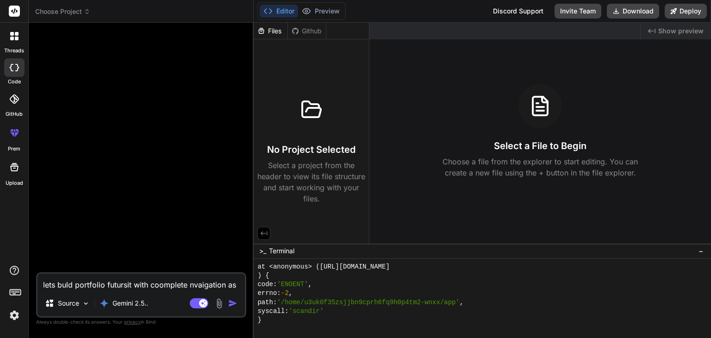
type textarea "lets buld portfolio futursit with coomplete nvaigation a"
type textarea "x"
type textarea "lets buld portfolio futursit with coomplete nvaigation as"
type textarea "x"
type textarea "lets buld portfolio futursit with coomplete nvaigation aso"
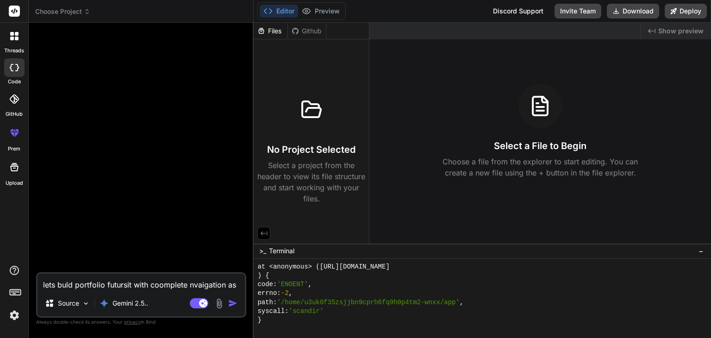
type textarea "x"
type textarea "lets buld portfolio futursit with coomplete nvaigation asom"
type textarea "x"
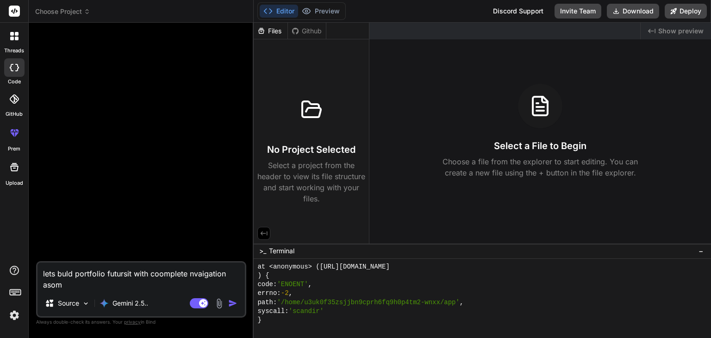
type textarea "lets buld portfolio futursit with coomplete nvaigation aso"
type textarea "x"
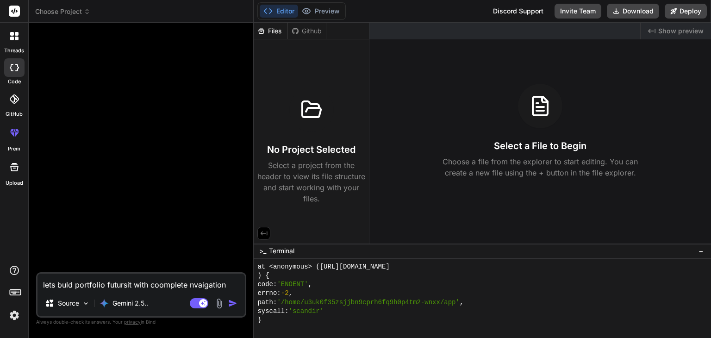
type textarea "lets buld portfolio futursit with coomplete nvaigation asoe"
type textarea "x"
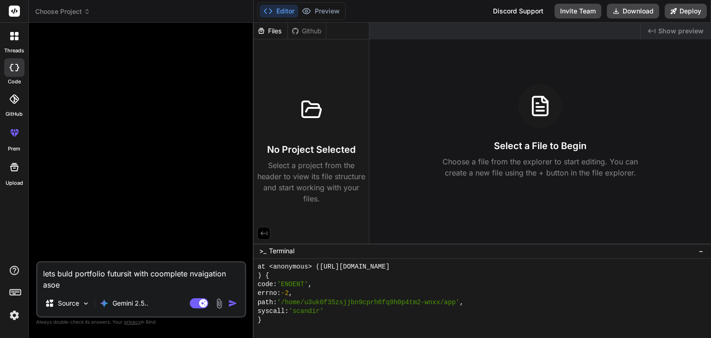
type textarea "lets buld portfolio futursit with coomplete nvaigation asoe"
type textarea "x"
type textarea "lets buld portfolio futursit with coomplete nvaigation asoe"
type textarea "x"
type textarea "lets buld portfolio futursit with coomplete nvaigation aso"
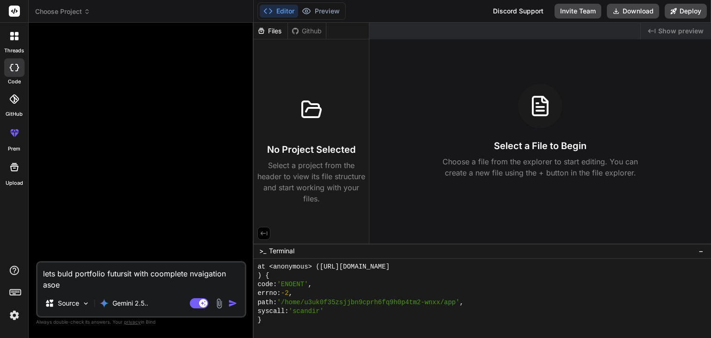
type textarea "x"
type textarea "lets buld portfolio futursit with coomplete nvaigation as"
type textarea "x"
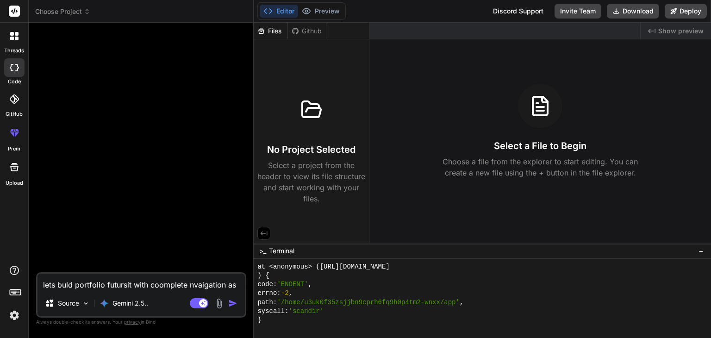
type textarea "lets buld portfolio futursit with coomplete nvaigation a"
type textarea "x"
type textarea "lets buld portfolio futursit with coomplete nvaigation aw"
type textarea "x"
type textarea "lets buld portfolio futursit with coomplete nvaigation aws"
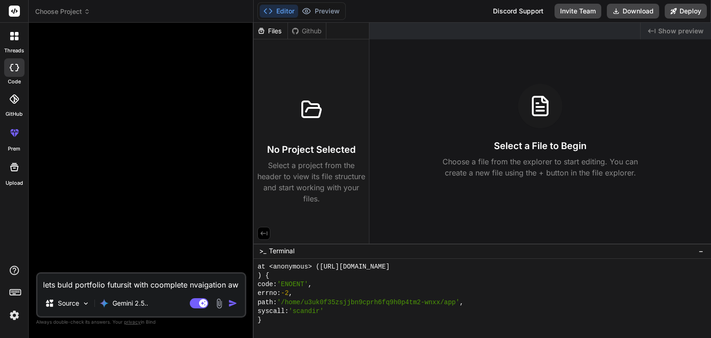
type textarea "x"
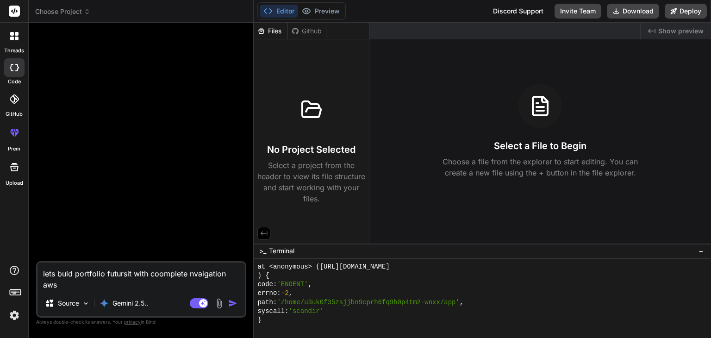
type textarea "lets buld portfolio futursit with coomplete nvaigation awso"
type textarea "x"
type textarea "lets buld portfolio futursit with coomplete nvaigation awsom"
type textarea "x"
type textarea "lets buld portfolio futursit with coomplete nvaigation awsome"
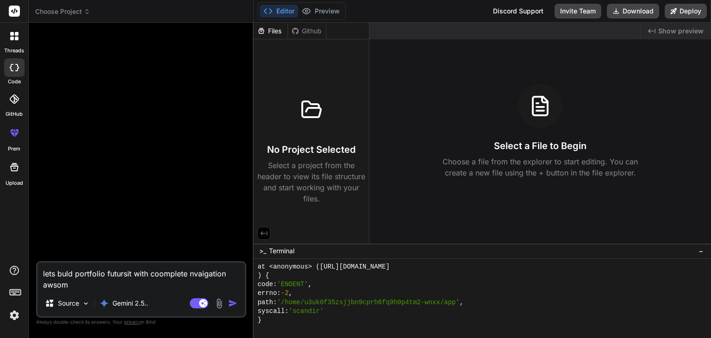
type textarea "x"
type textarea "lets buld portfolio futursit with coomplete nvaigation awsome"
type textarea "x"
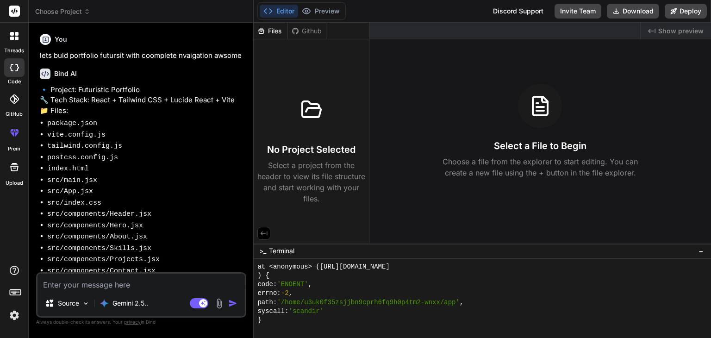
type textarea "x"
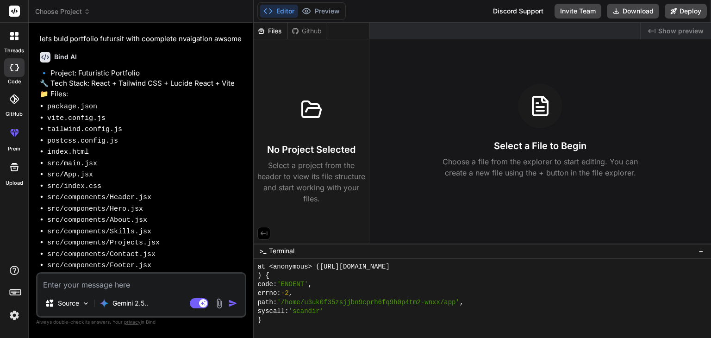
type textarea "y"
type textarea "x"
type textarea "ye"
type textarea "x"
type textarea "yes"
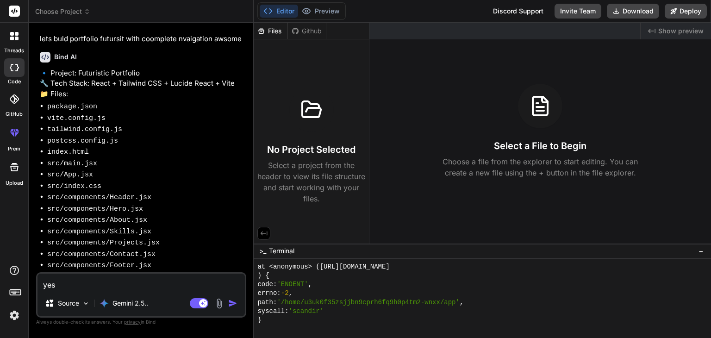
type textarea "x"
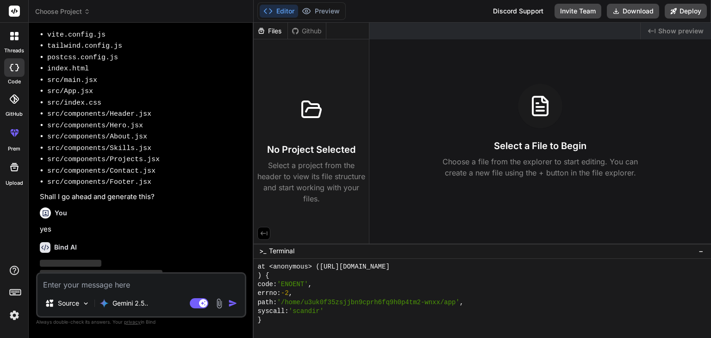
scroll to position [113, 0]
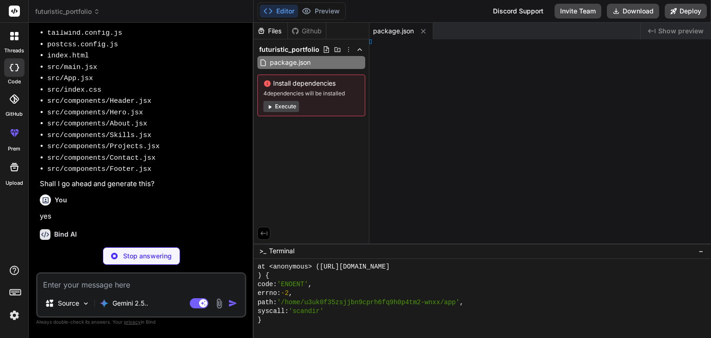
type textarea "x"
type textarea "import { defineConfig } from 'vite'; import react from '@vitejs/plugin-react'; …"
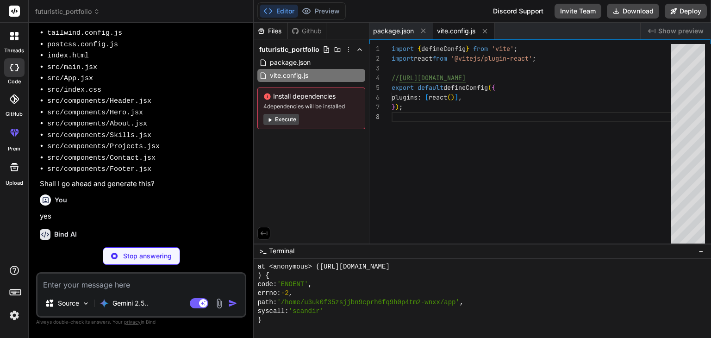
scroll to position [192, 0]
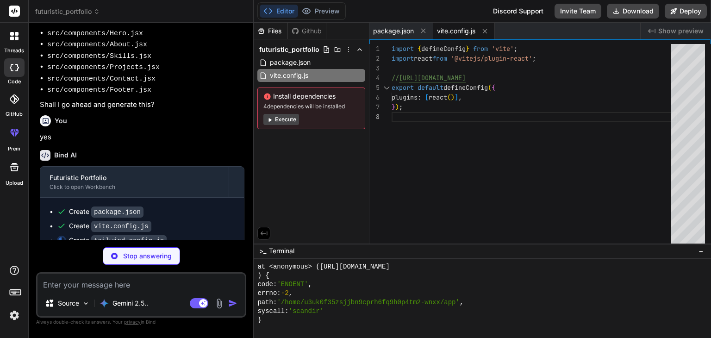
type textarea "x"
type textarea "}, plugins: [], }"
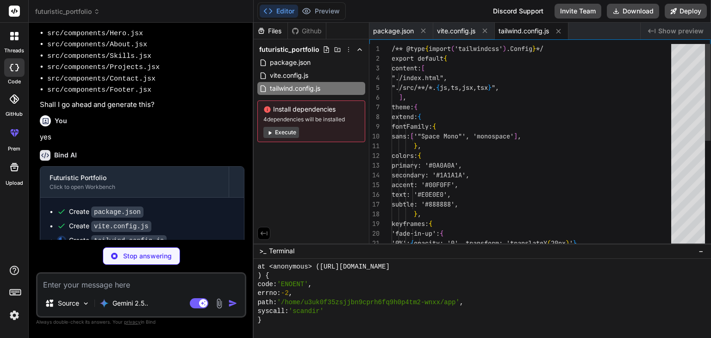
type textarea "x"
type textarea "export default { plugins: { tailwindcss: {}, autoprefixer: {}, }, };"
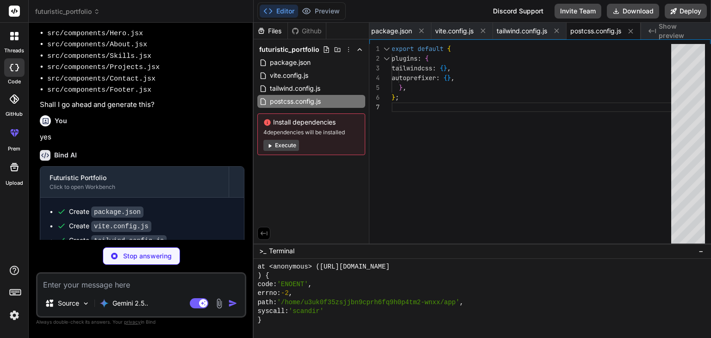
type textarea "x"
type textarea "<body class="bg-primary text-text font-sans"> <div id="root"></div> <script typ…"
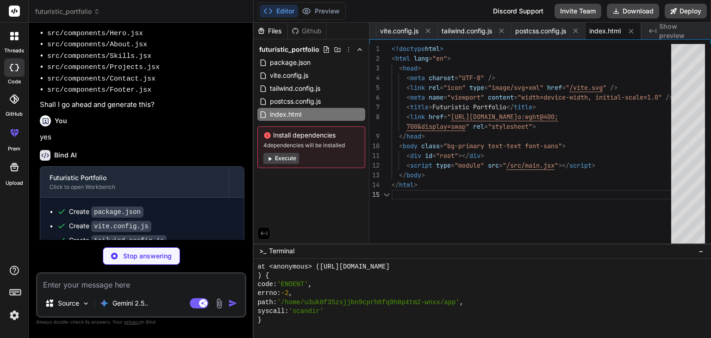
type textarea "x"
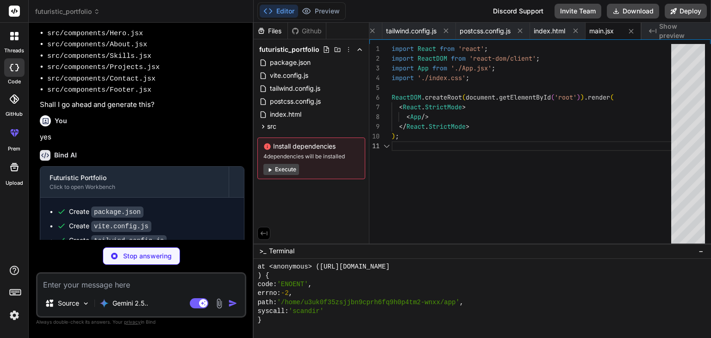
scroll to position [3493, 0]
type textarea "x"
type textarea "::-webkit-scrollbar-thumb { background: #00F0FF; border-radius: 4px; } ::-webki…"
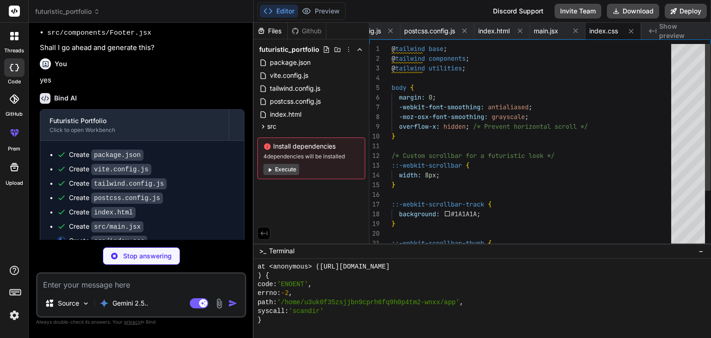
scroll to position [263, 0]
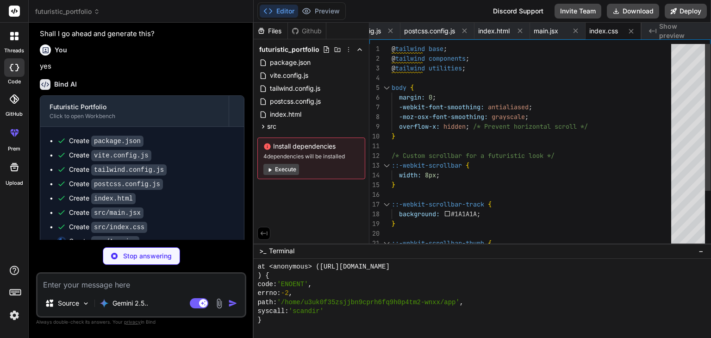
type textarea "x"
type textarea "<Footer /> </div> ); } export default App;"
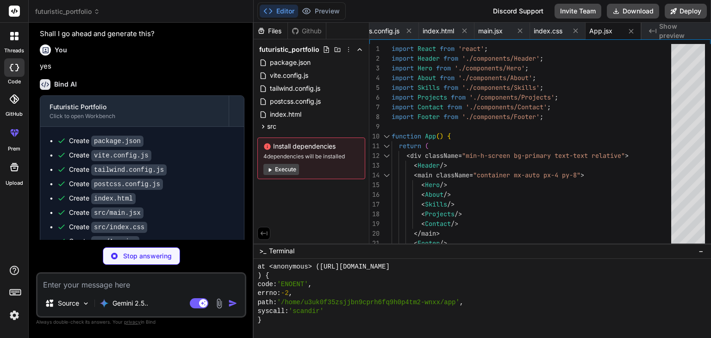
scroll to position [278, 0]
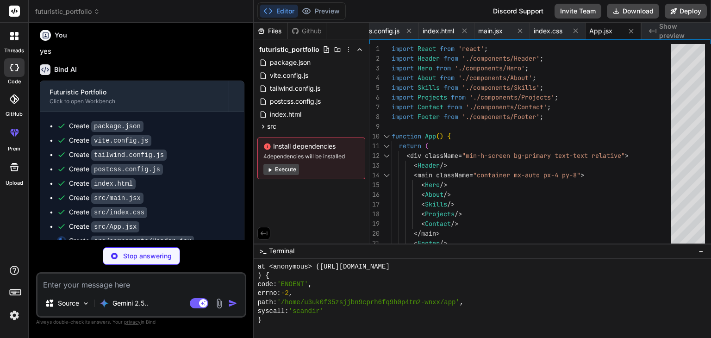
type textarea "x"
type textarea "export default Header;"
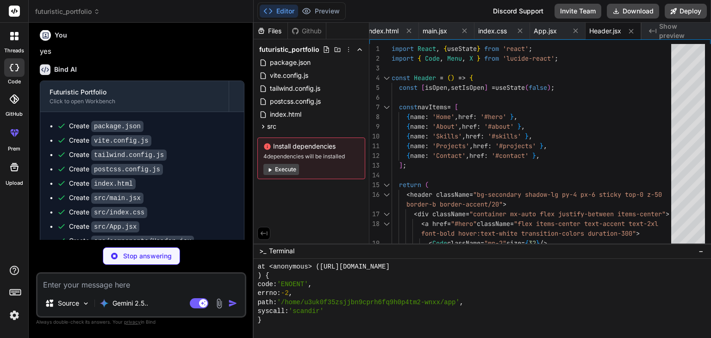
type textarea "x"
type textarea "Get In Touch </a> </div> </div> </section> ); }; export default Hero;"
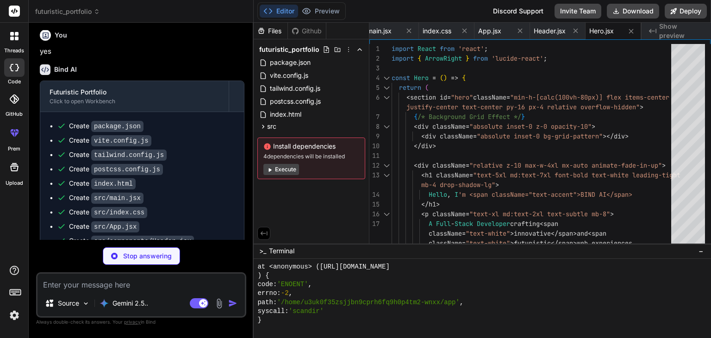
scroll to position [306, 0]
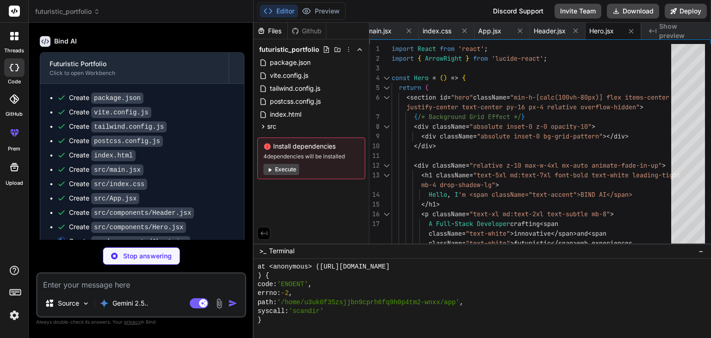
type textarea "x"
type textarea "</div> </div> </div> </section> ); }; export default About;"
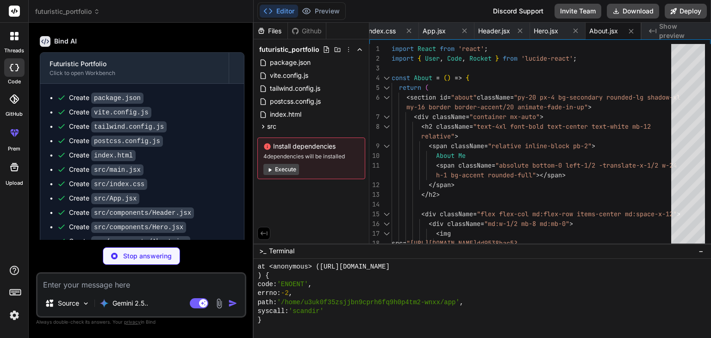
type textarea "x"
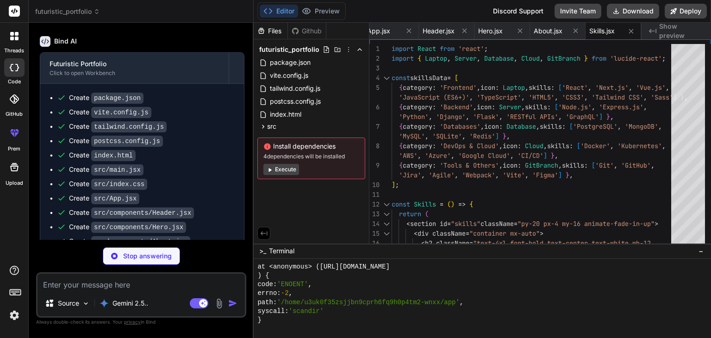
scroll to position [335, 0]
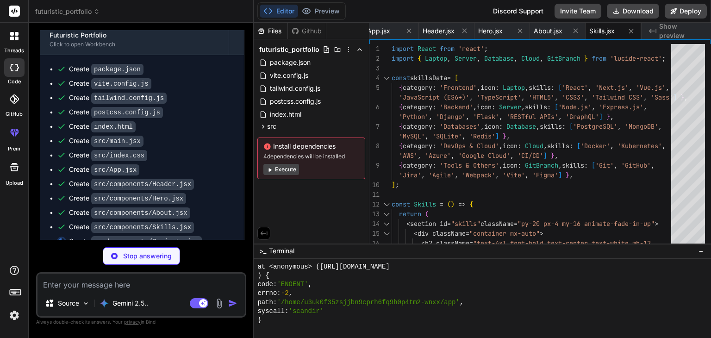
type textarea "x"
type textarea "))} </div> </div> </section> ); }; export default Projects;"
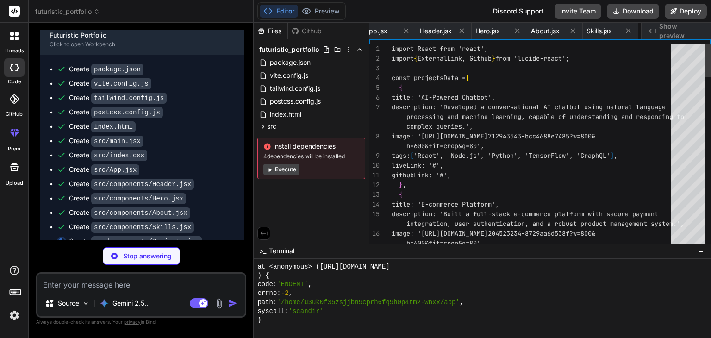
scroll to position [0, 507]
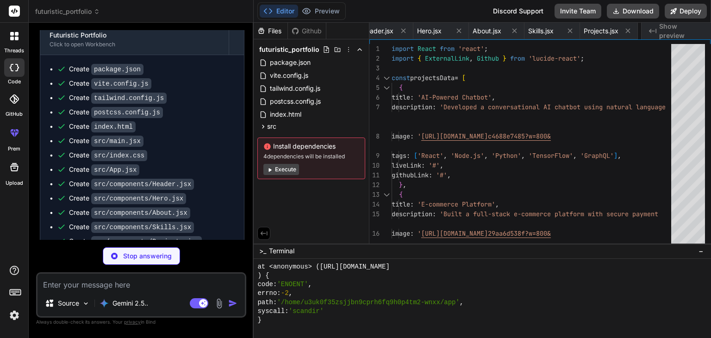
type textarea "x"
type textarea "export default Contact;"
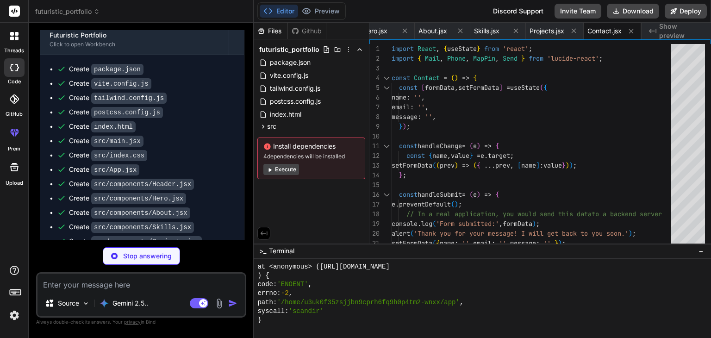
type textarea "x"
type textarea "</div> </footer> ); }; export default Footer;"
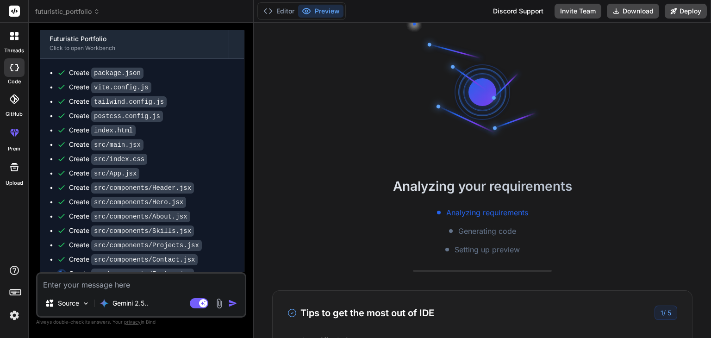
scroll to position [335, 0]
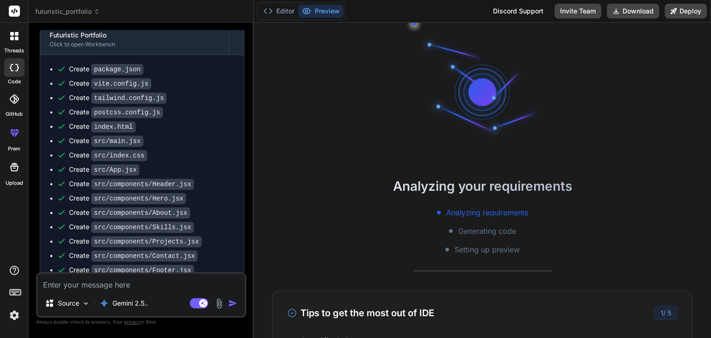
type textarea "x"
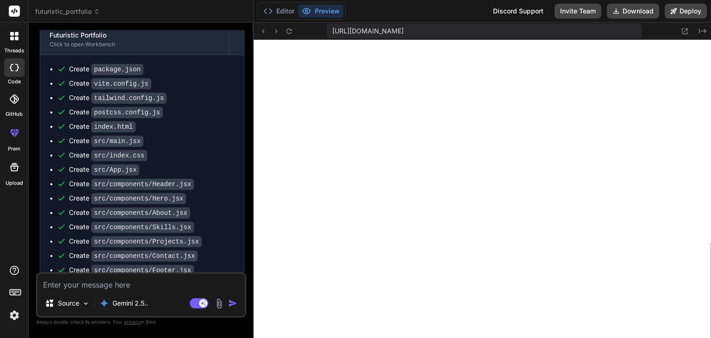
scroll to position [400, 0]
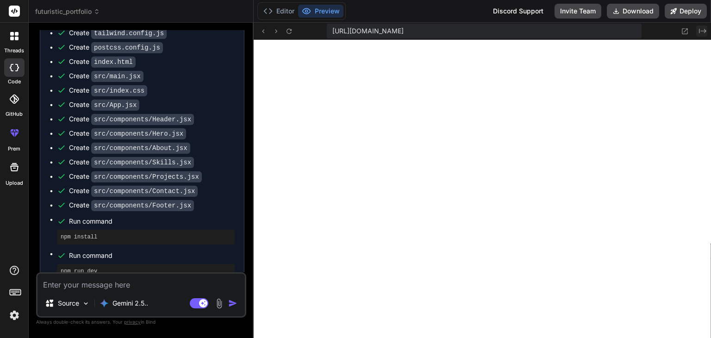
click at [702, 31] on icon at bounding box center [702, 31] width 7 height 5
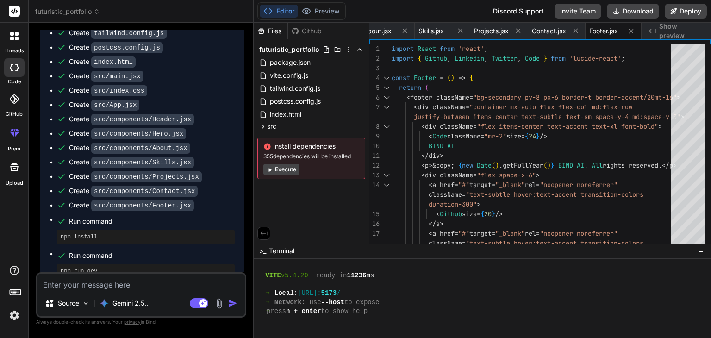
click at [702, 31] on span "Show preview" at bounding box center [681, 31] width 44 height 19
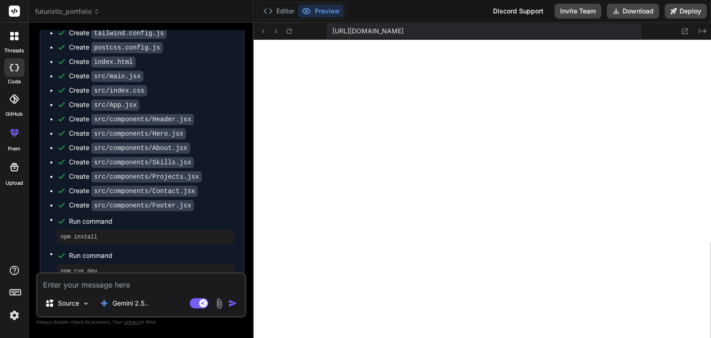
click at [98, 288] on textarea at bounding box center [141, 282] width 207 height 17
type textarea "c"
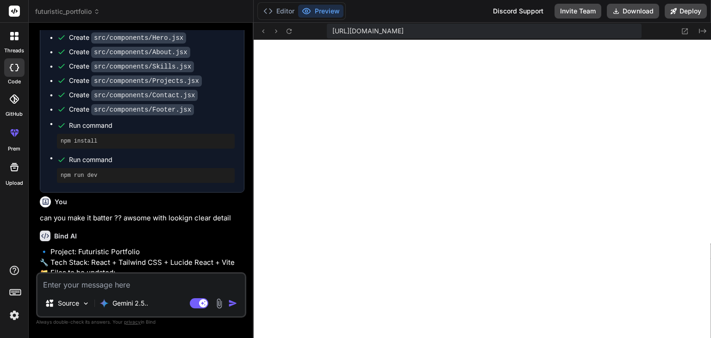
scroll to position [632, 0]
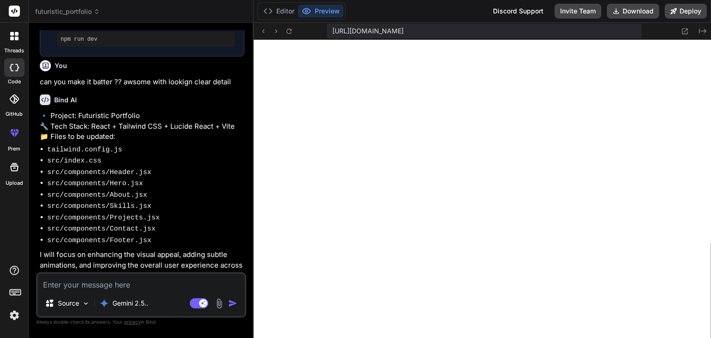
click at [115, 280] on textarea at bounding box center [141, 282] width 207 height 17
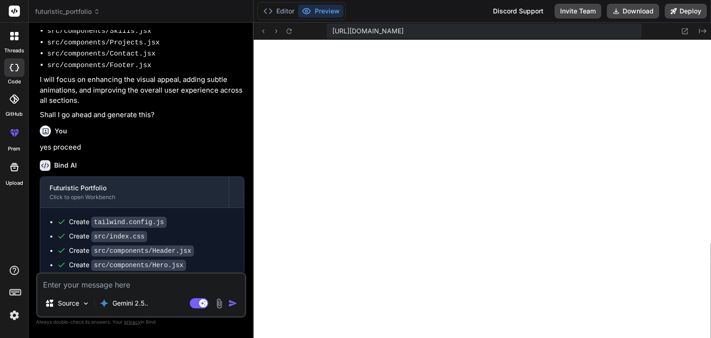
scroll to position [894, 0]
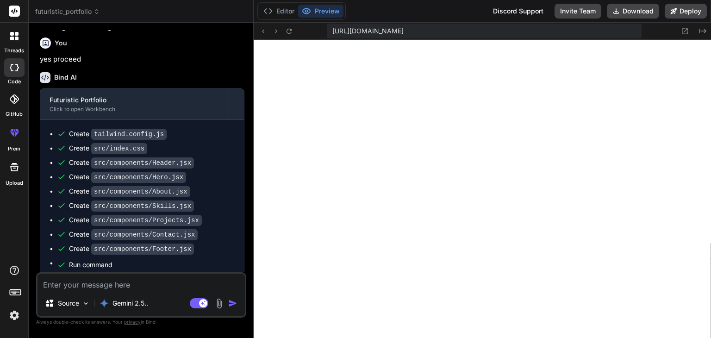
click at [94, 289] on textarea at bounding box center [141, 282] width 207 height 17
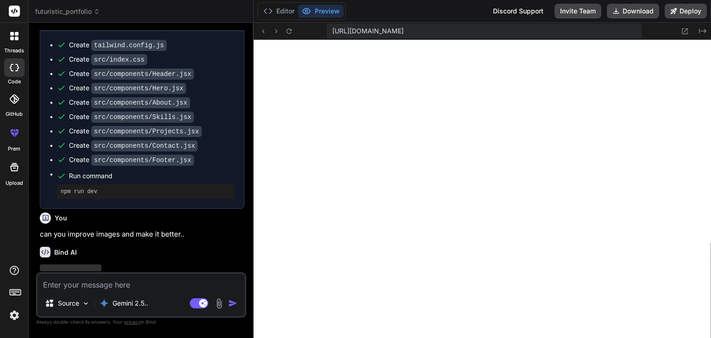
scroll to position [990, 0]
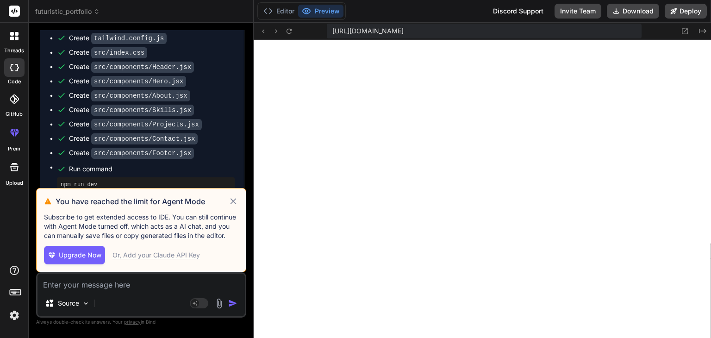
click at [169, 254] on div "Or, Add your Claude API Key" at bounding box center [157, 254] width 88 height 9
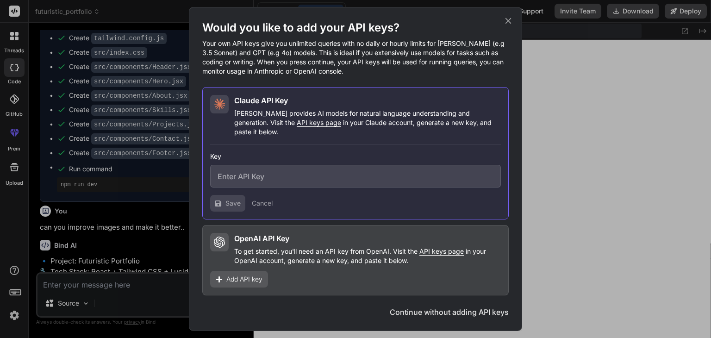
click at [292, 169] on input "text" at bounding box center [355, 176] width 291 height 23
click at [247, 275] on span "Add API key" at bounding box center [244, 279] width 36 height 9
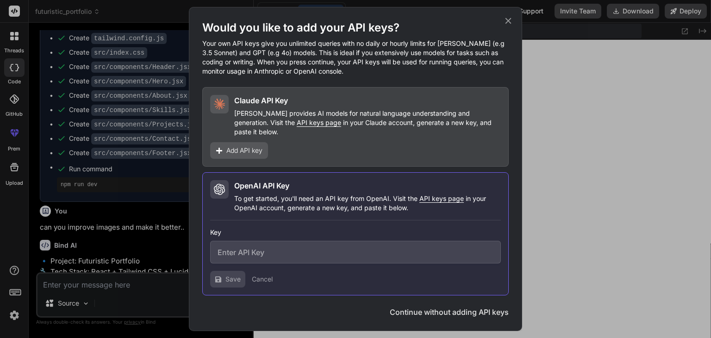
click at [261, 250] on input "text" at bounding box center [355, 252] width 291 height 23
click at [246, 146] on span "Add API key" at bounding box center [244, 150] width 36 height 9
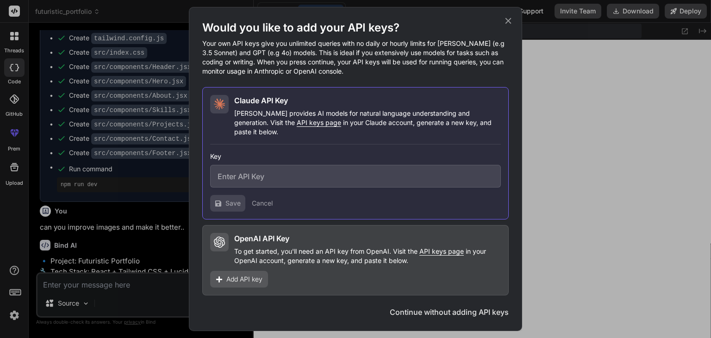
click at [262, 203] on button "Cancel" at bounding box center [262, 203] width 21 height 9
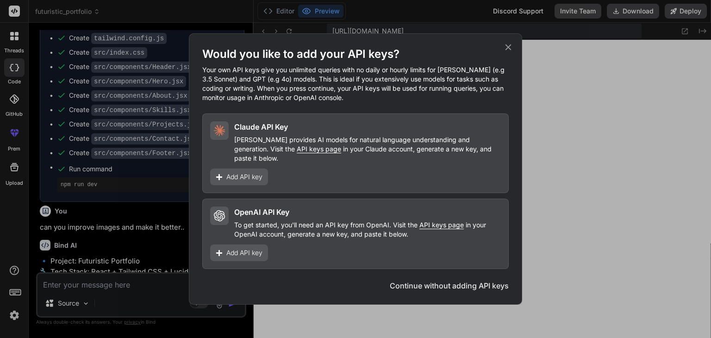
click at [453, 286] on button "Continue without adding API keys" at bounding box center [449, 285] width 119 height 11
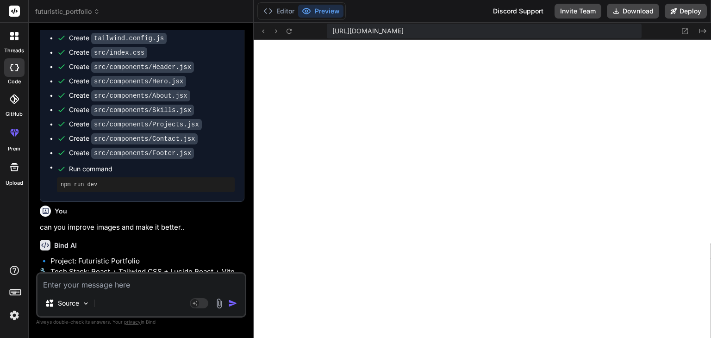
click at [103, 304] on div "Source" at bounding box center [141, 305] width 207 height 22
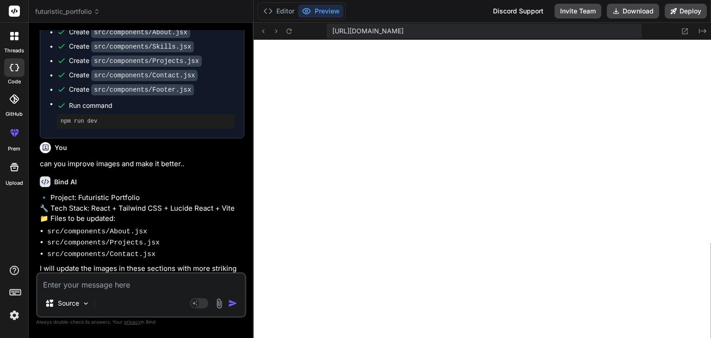
click at [105, 292] on div "Source Agent Mode. When this toggle is activated, AI automatically makes decisi…" at bounding box center [141, 294] width 210 height 45
click at [89, 287] on textarea at bounding box center [141, 282] width 207 height 17
click at [200, 309] on div "Source" at bounding box center [141, 305] width 207 height 22
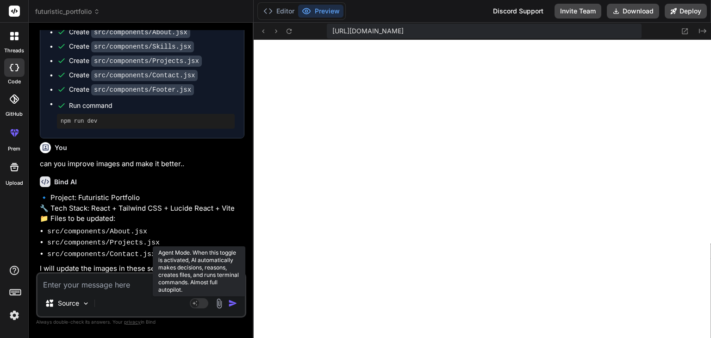
click at [200, 301] on rect at bounding box center [199, 303] width 19 height 10
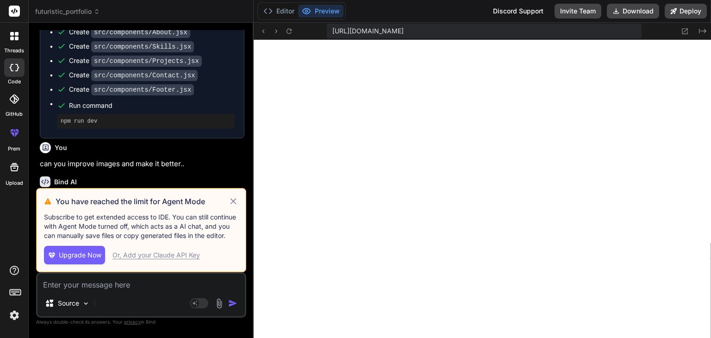
click at [104, 237] on p "Subscribe to get extended access to IDE. You can still continue with Agent Mode…" at bounding box center [141, 227] width 194 height 28
click at [194, 261] on div "Upgrade Now Or, Add your [PERSON_NAME] API Key" at bounding box center [141, 255] width 194 height 19
click at [186, 257] on div "Or, Add your Claude API Key" at bounding box center [157, 254] width 88 height 9
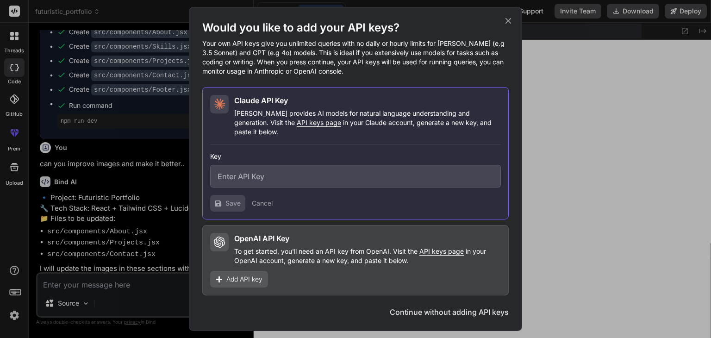
click at [508, 31] on h1 "Would you like to add your API keys?" at bounding box center [355, 27] width 306 height 15
click at [508, 26] on icon at bounding box center [508, 21] width 10 height 10
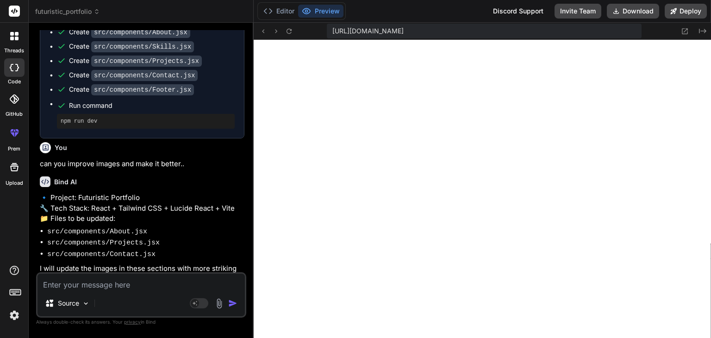
click at [111, 288] on textarea at bounding box center [141, 282] width 207 height 17
click at [86, 306] on img at bounding box center [86, 304] width 8 height 8
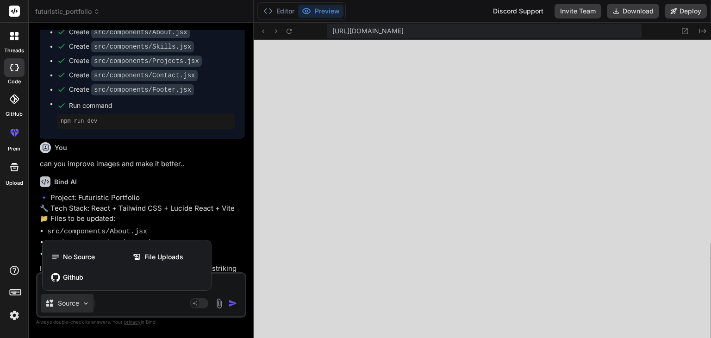
click at [139, 303] on div at bounding box center [355, 169] width 711 height 338
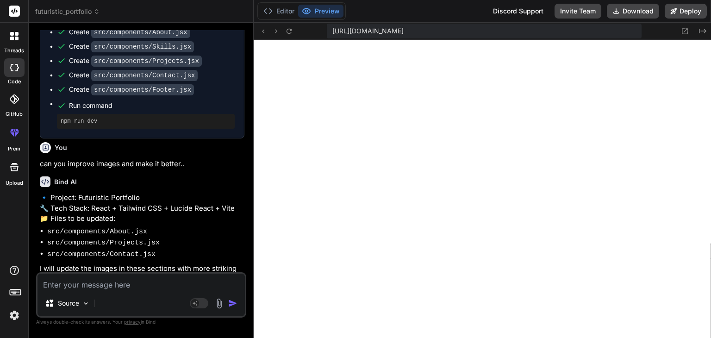
click at [215, 303] on img at bounding box center [219, 303] width 11 height 11
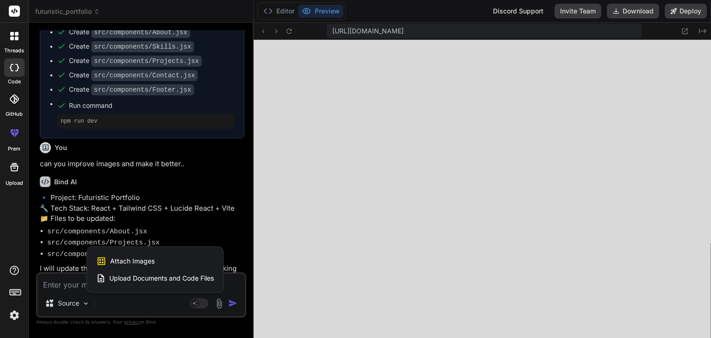
click at [14, 316] on img at bounding box center [14, 315] width 16 height 16
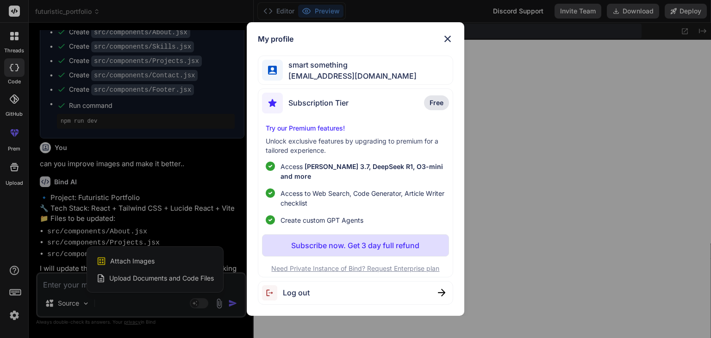
click at [343, 264] on p "Need Private Instance of Bind? Request Enterprise plan" at bounding box center [355, 268] width 187 height 9
click at [429, 108] on p "Free" at bounding box center [436, 102] width 25 height 15
click at [448, 44] on img at bounding box center [447, 38] width 11 height 11
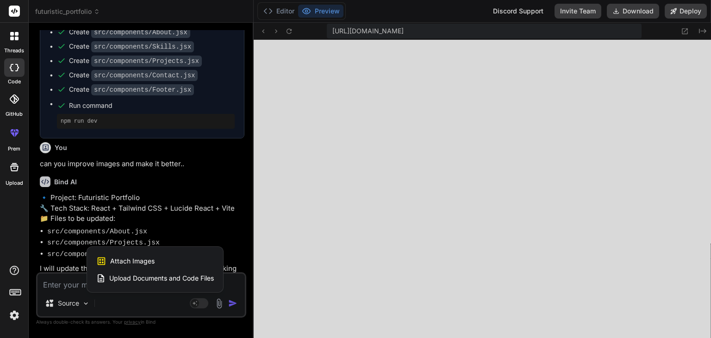
click at [106, 214] on div at bounding box center [355, 169] width 711 height 338
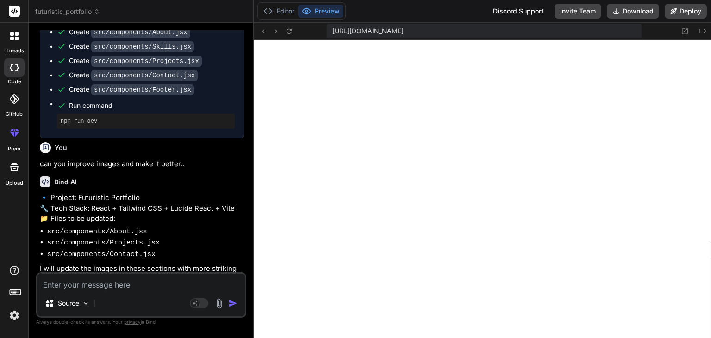
click at [94, 293] on div "Source Agent Mode. When this toggle is activated, AI automatically makes decisi…" at bounding box center [141, 294] width 210 height 45
click at [88, 307] on div "Source" at bounding box center [67, 303] width 52 height 19
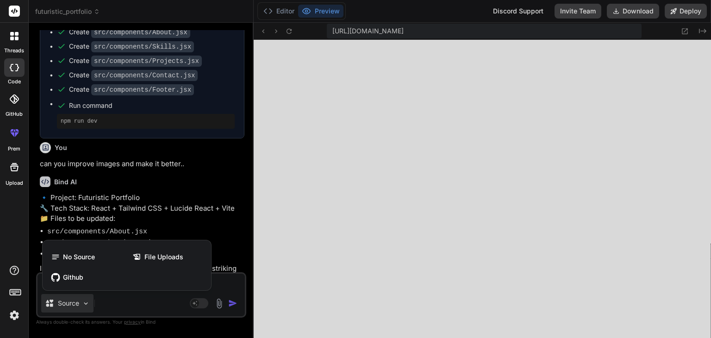
click at [17, 69] on icon at bounding box center [17, 67] width 4 height 7
click at [14, 42] on div at bounding box center [14, 35] width 19 height 19
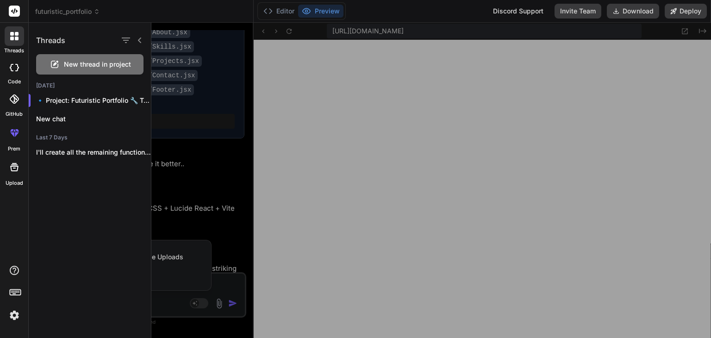
click at [13, 73] on div at bounding box center [14, 67] width 20 height 19
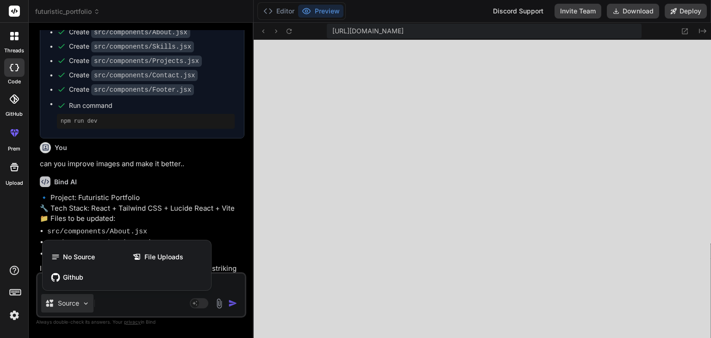
click at [602, 56] on div at bounding box center [355, 169] width 711 height 338
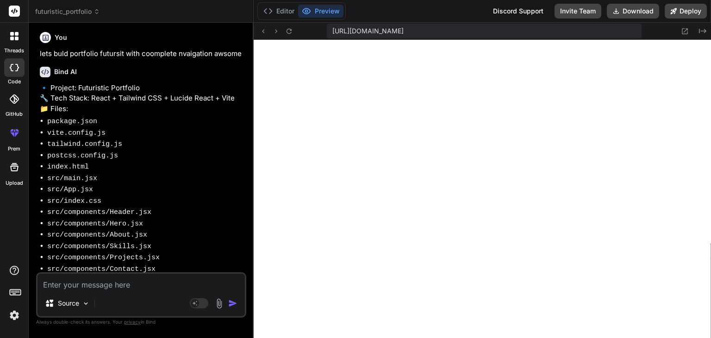
scroll to position [0, 0]
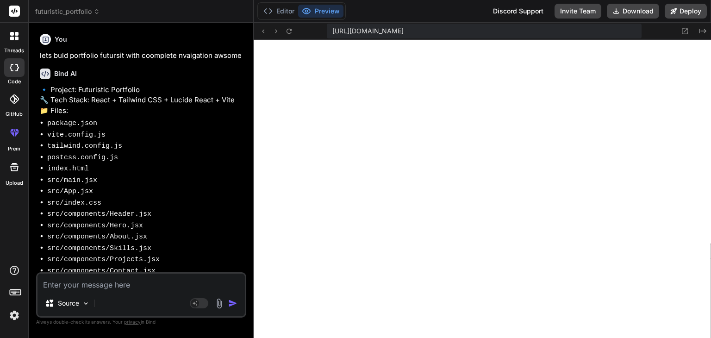
click at [11, 99] on icon at bounding box center [14, 98] width 9 height 9
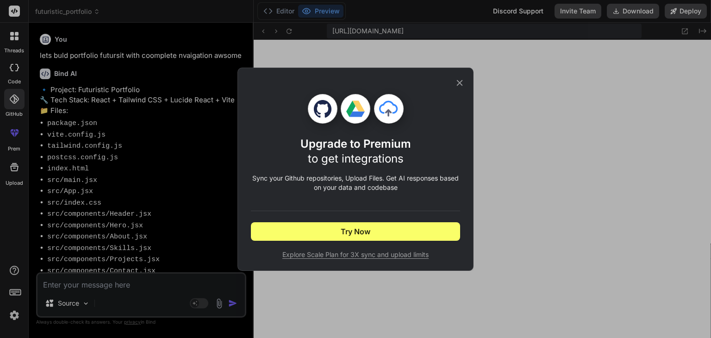
click at [457, 83] on icon at bounding box center [460, 83] width 10 height 10
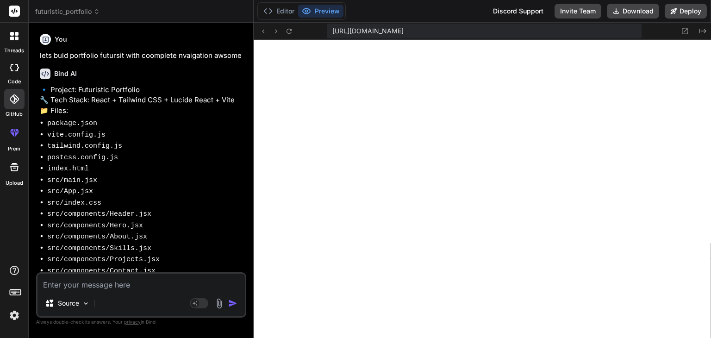
click at [9, 71] on div at bounding box center [14, 67] width 20 height 19
click at [10, 41] on div at bounding box center [14, 35] width 19 height 19
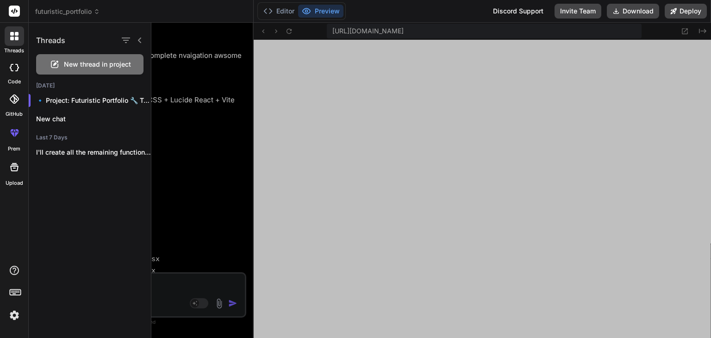
click at [15, 101] on icon at bounding box center [13, 98] width 9 height 9
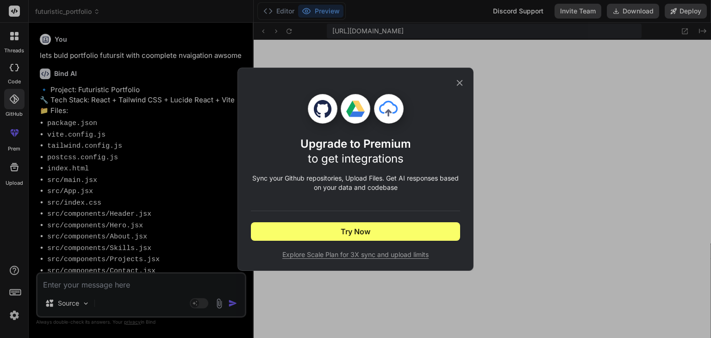
click at [460, 87] on icon at bounding box center [460, 83] width 10 height 10
